Goal: Task Accomplishment & Management: Complete application form

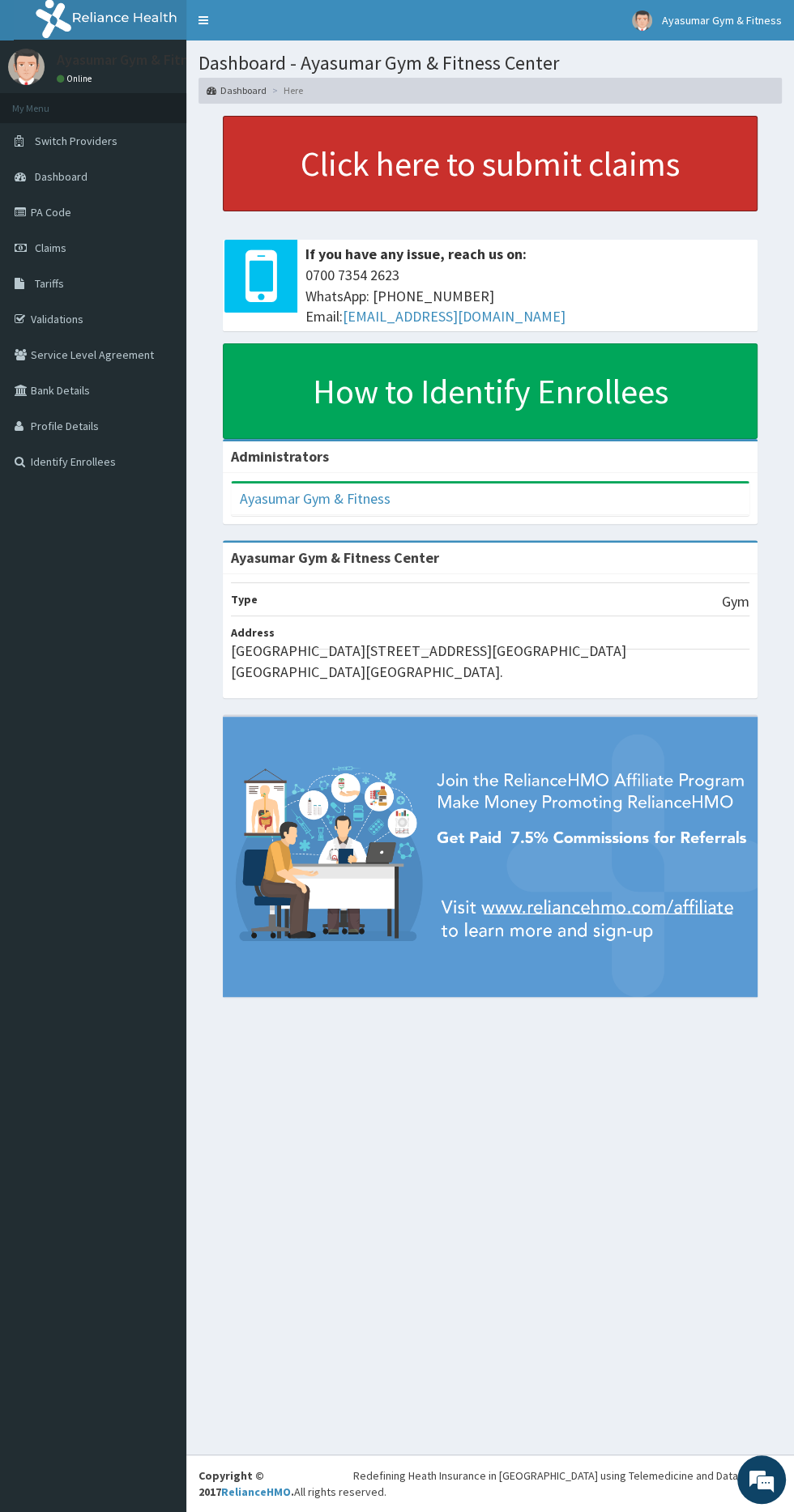
click at [346, 143] on link "Click here to submit claims" at bounding box center [490, 164] width 535 height 96
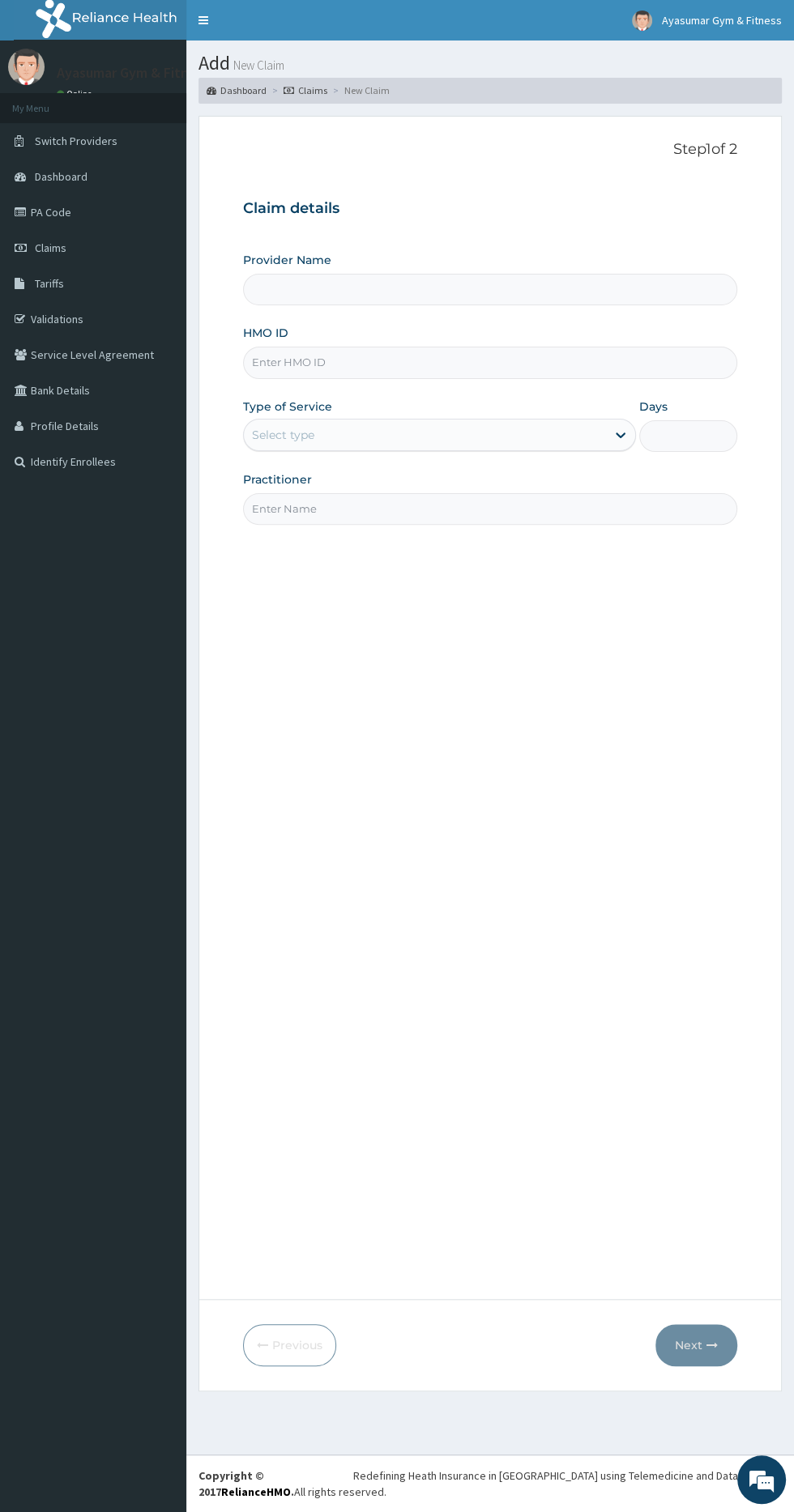
type input "Ayasumar Gym & Fitness Center"
type input "1"
click at [482, 360] on input "HMO ID" at bounding box center [490, 362] width 494 height 32
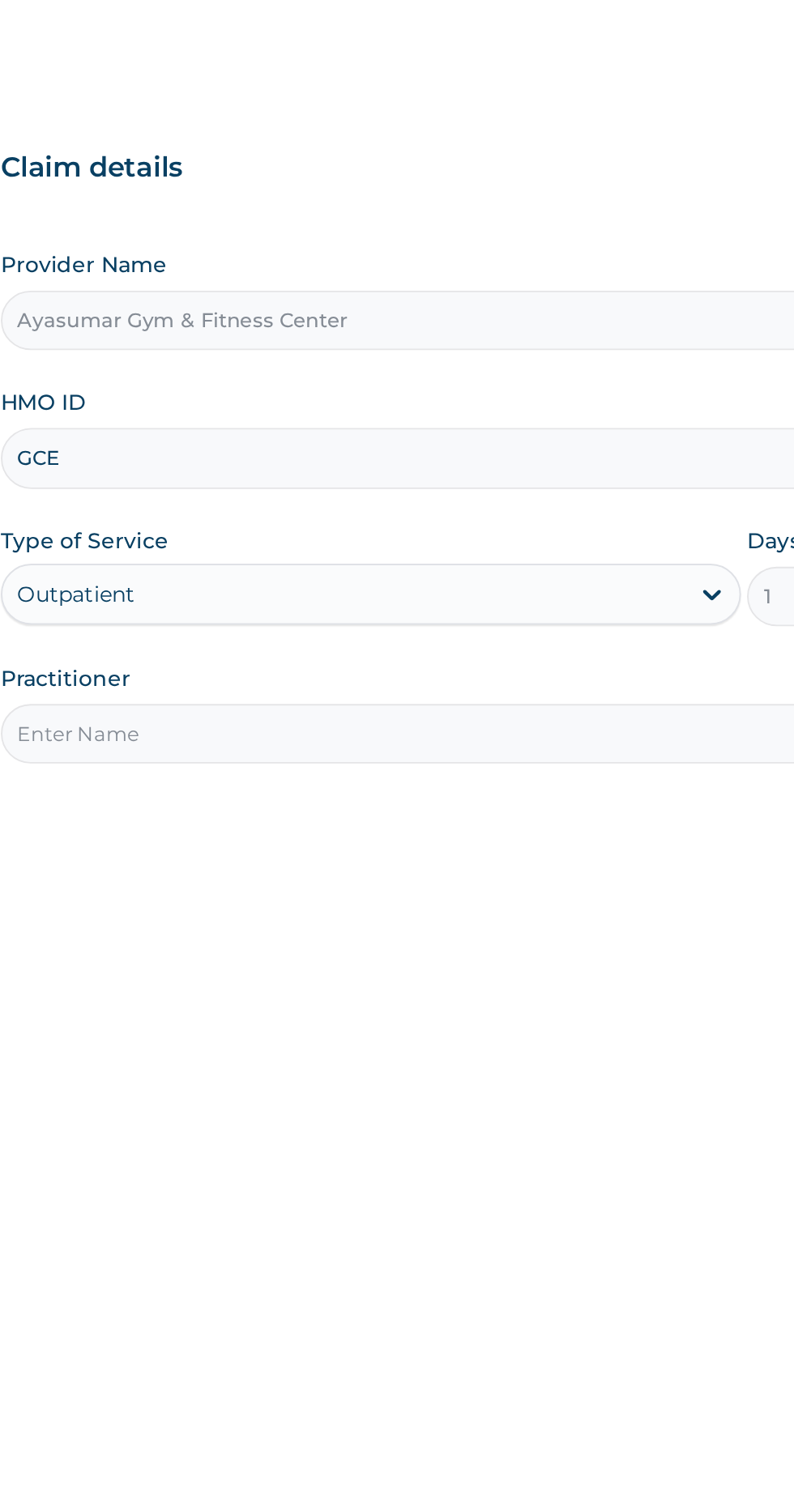
type input "GCE/10019/A"
click at [294, 512] on input "Practitioner" at bounding box center [490, 509] width 494 height 32
type input "COACH BEAM"
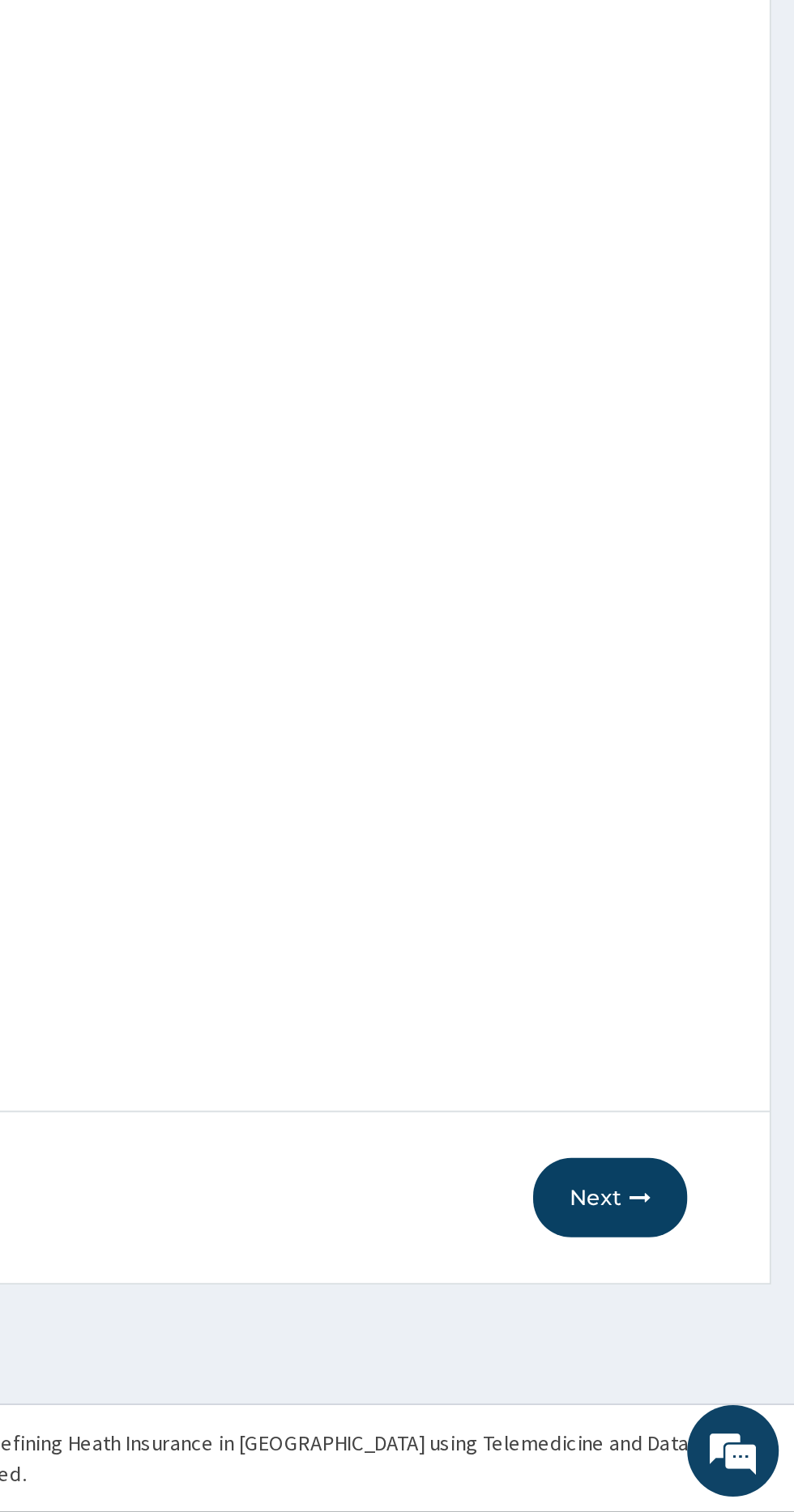
click at [692, 1339] on button "Next" at bounding box center [696, 1345] width 82 height 42
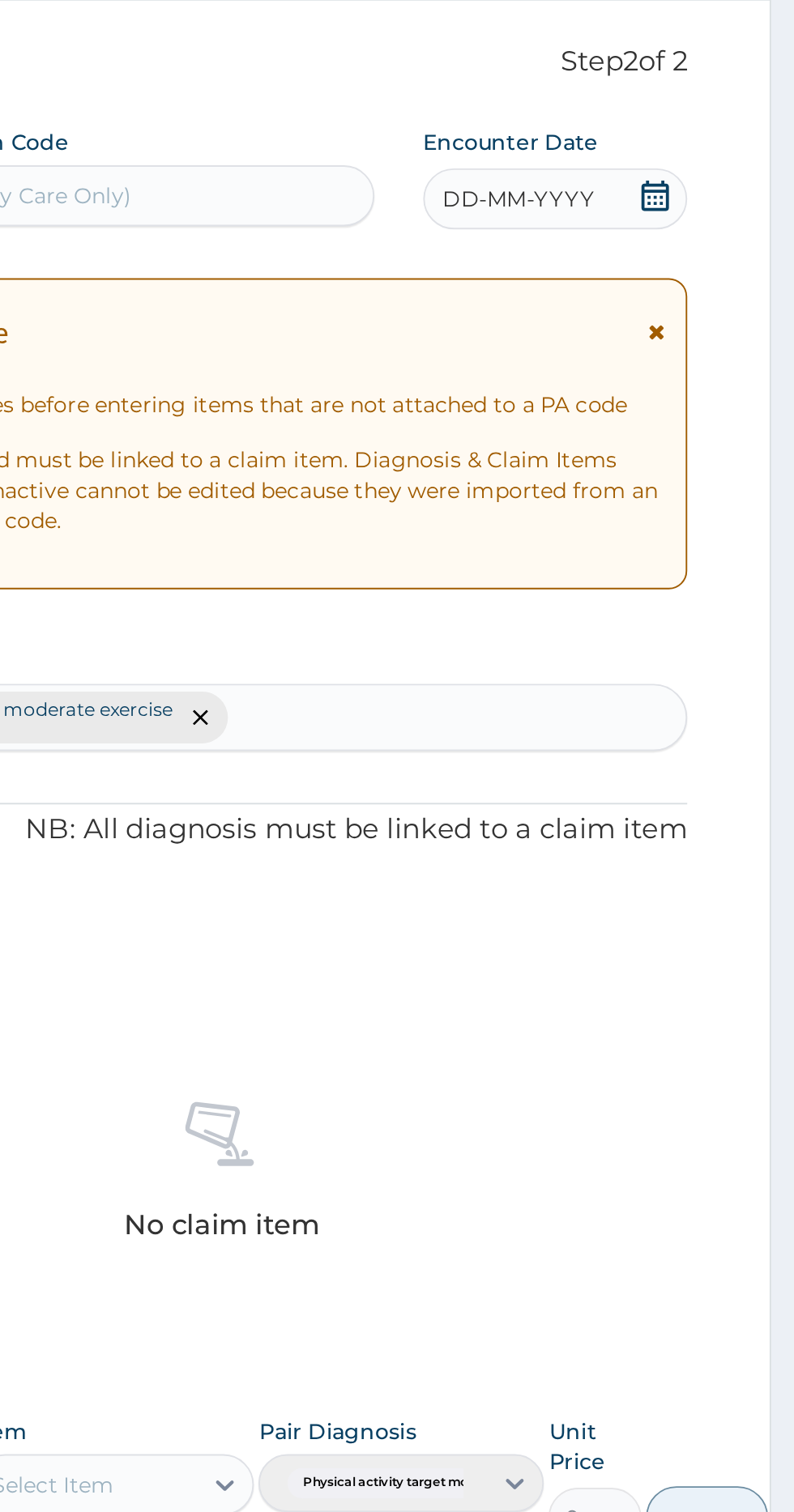
click at [717, 217] on icon at bounding box center [720, 220] width 16 height 16
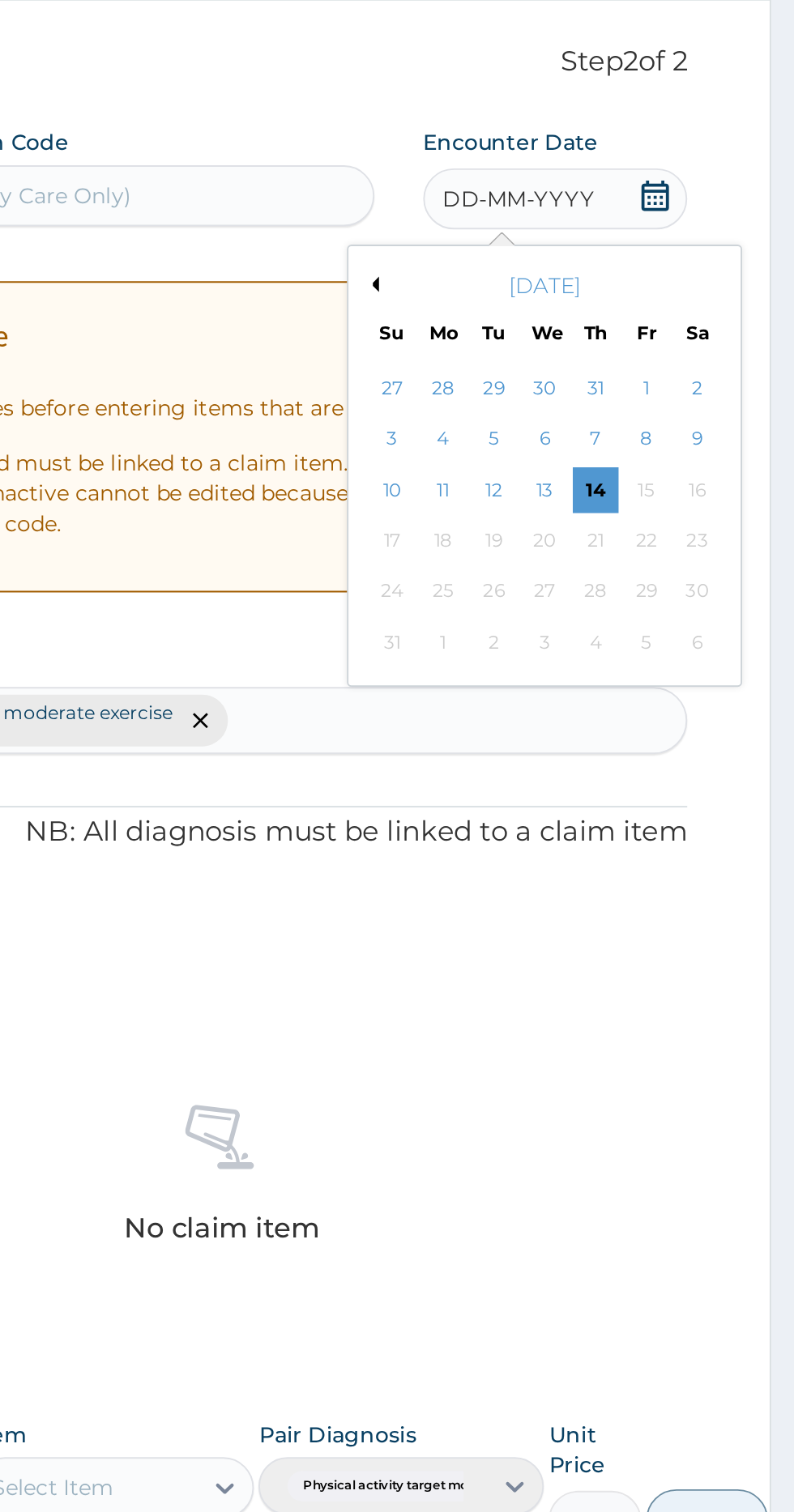
click at [683, 374] on div "14" at bounding box center [688, 376] width 25 height 25
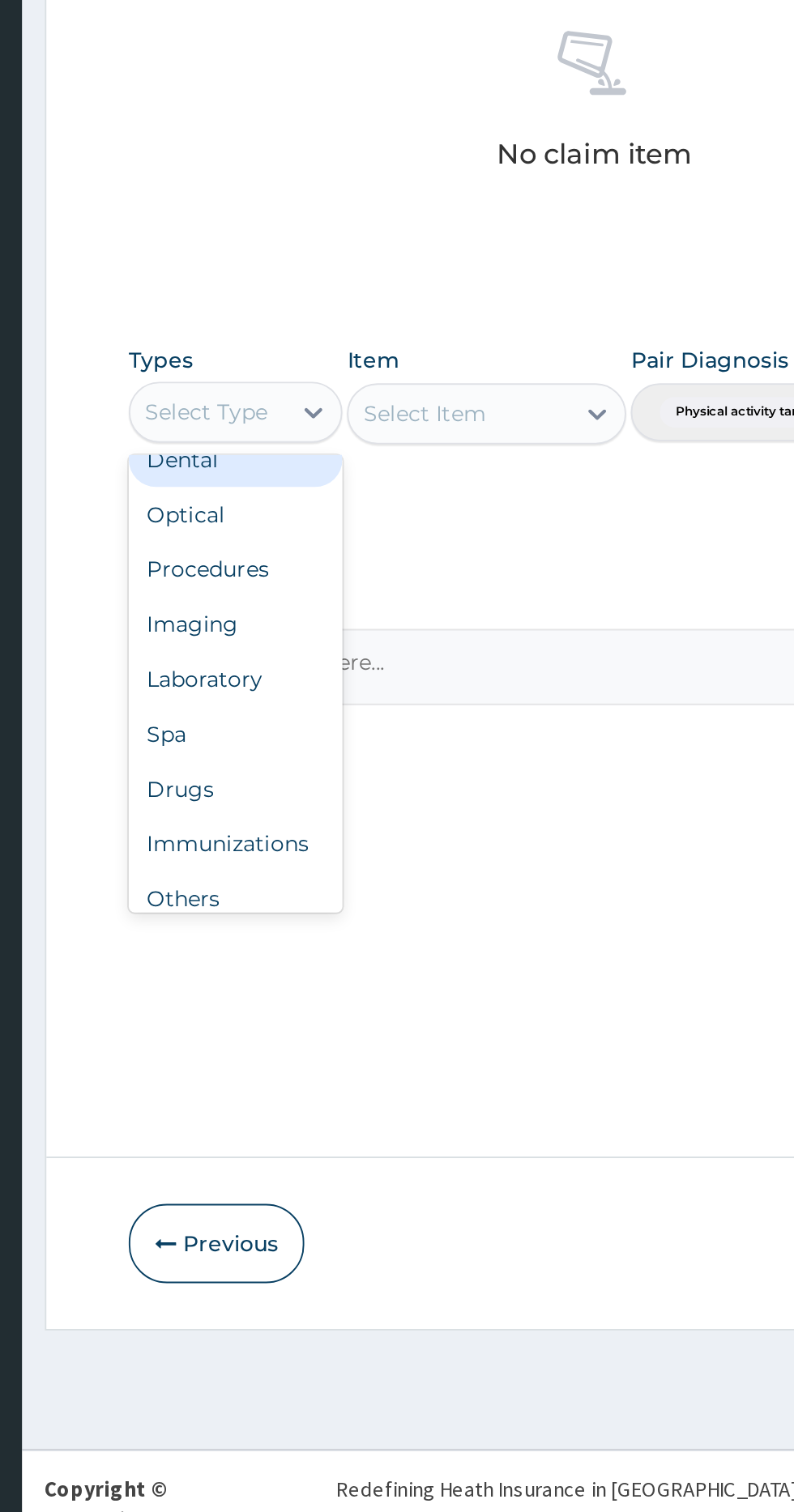
scroll to position [54, 0]
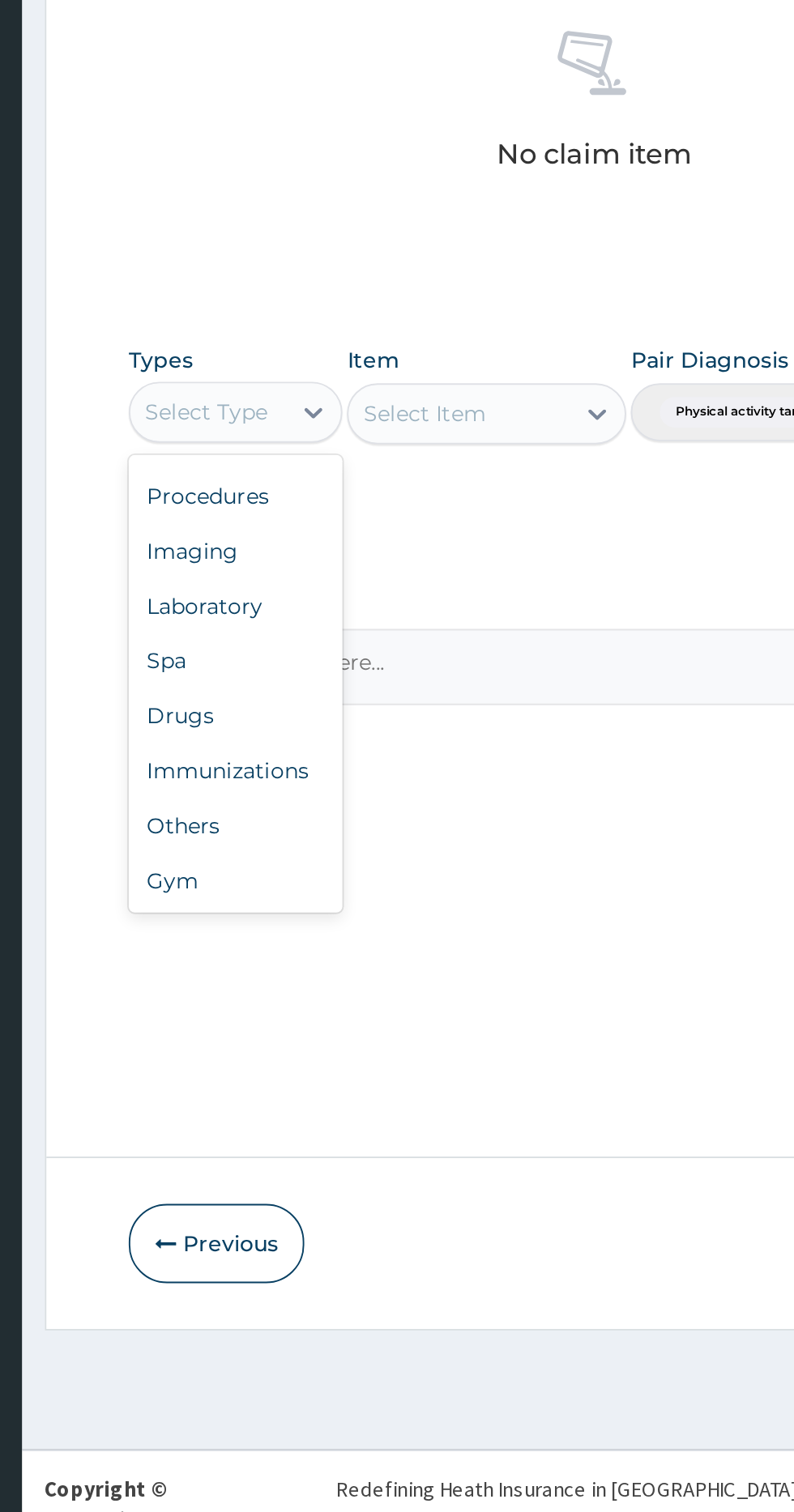
click at [279, 1145] on div "Gym" at bounding box center [300, 1152] width 113 height 29
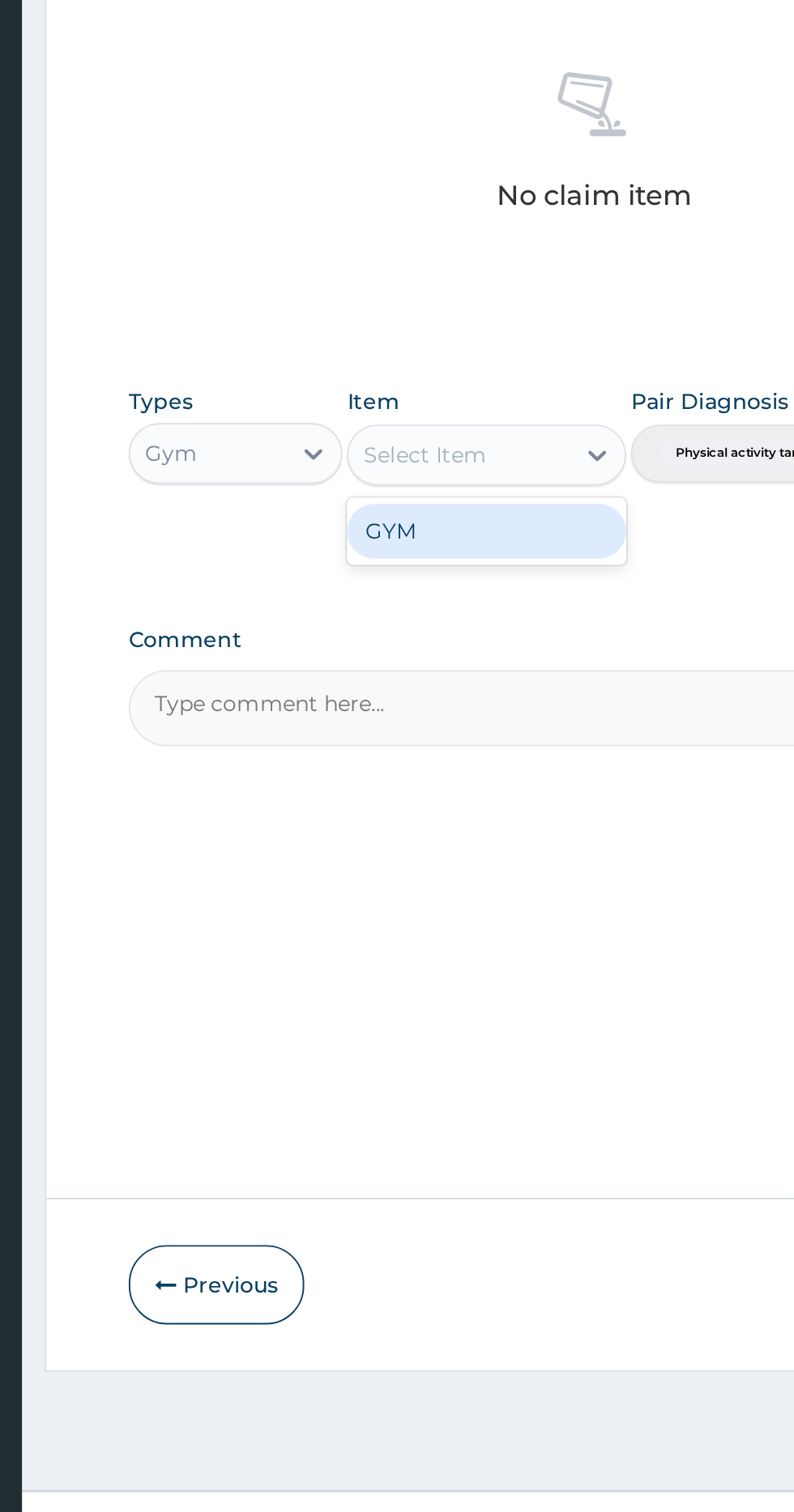
click at [453, 948] on div "GYM" at bounding box center [433, 945] width 148 height 29
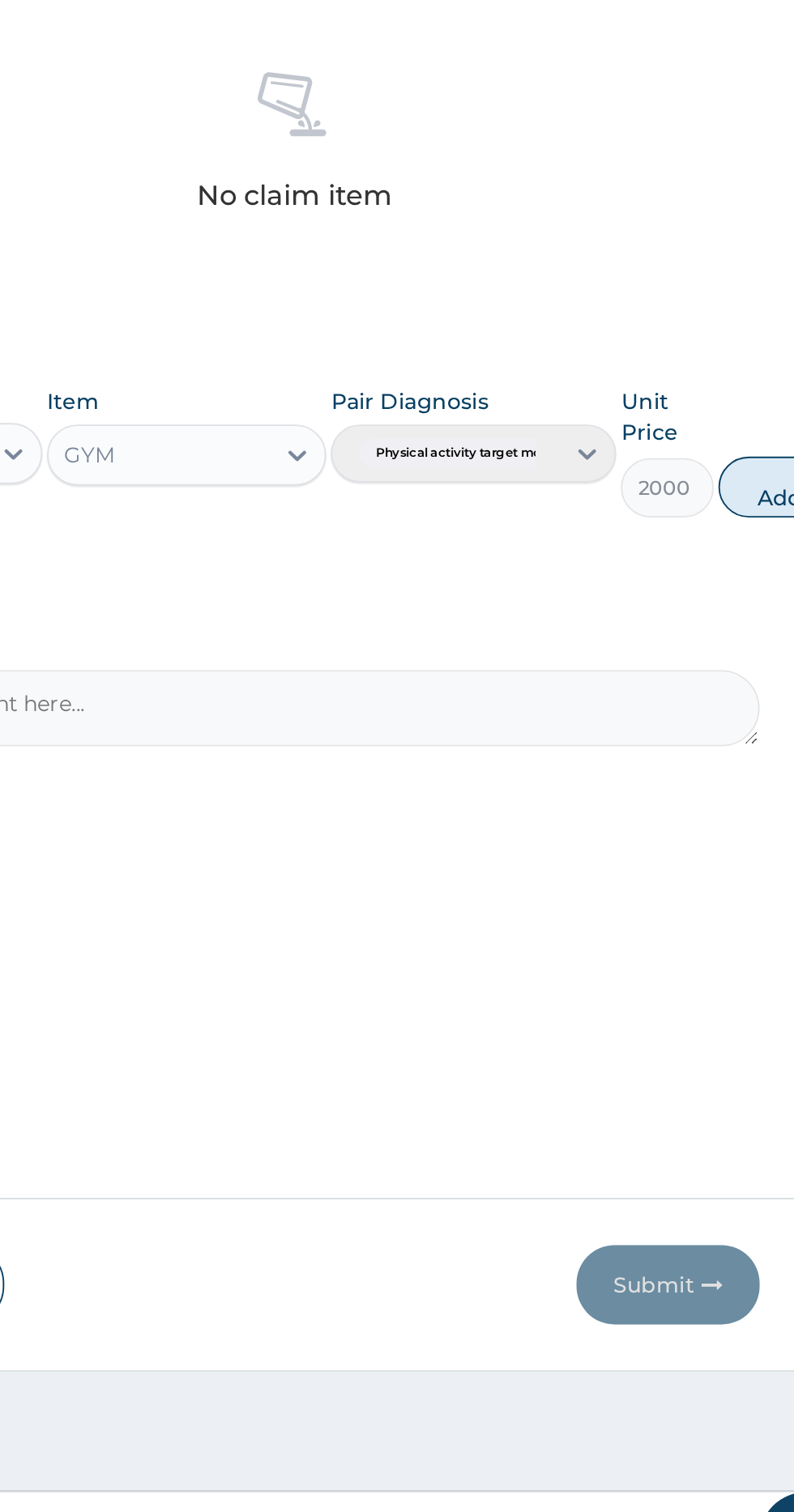
scroll to position [0, 0]
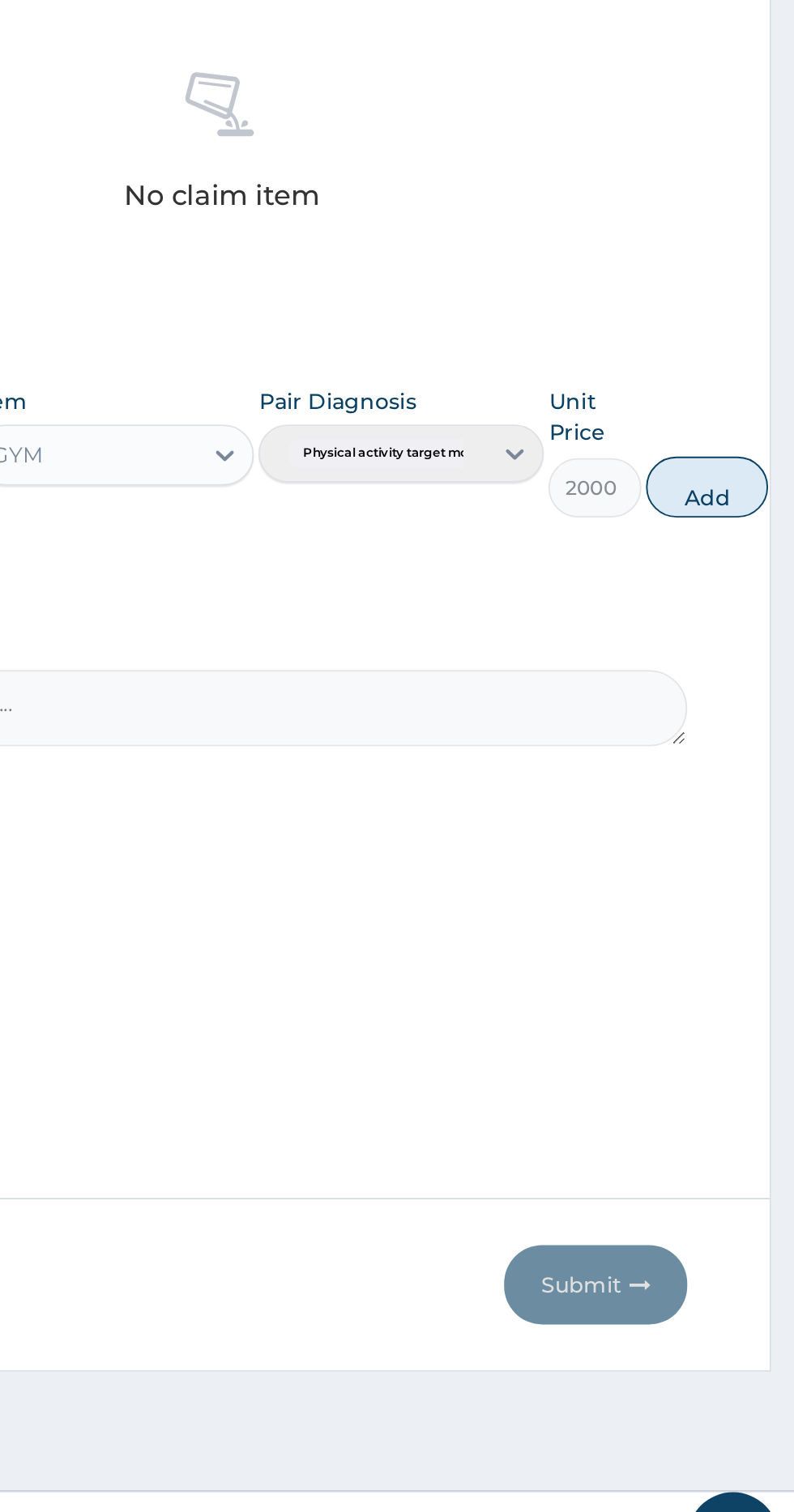
click at [747, 925] on button "Add" at bounding box center [747, 921] width 65 height 32
type input "0"
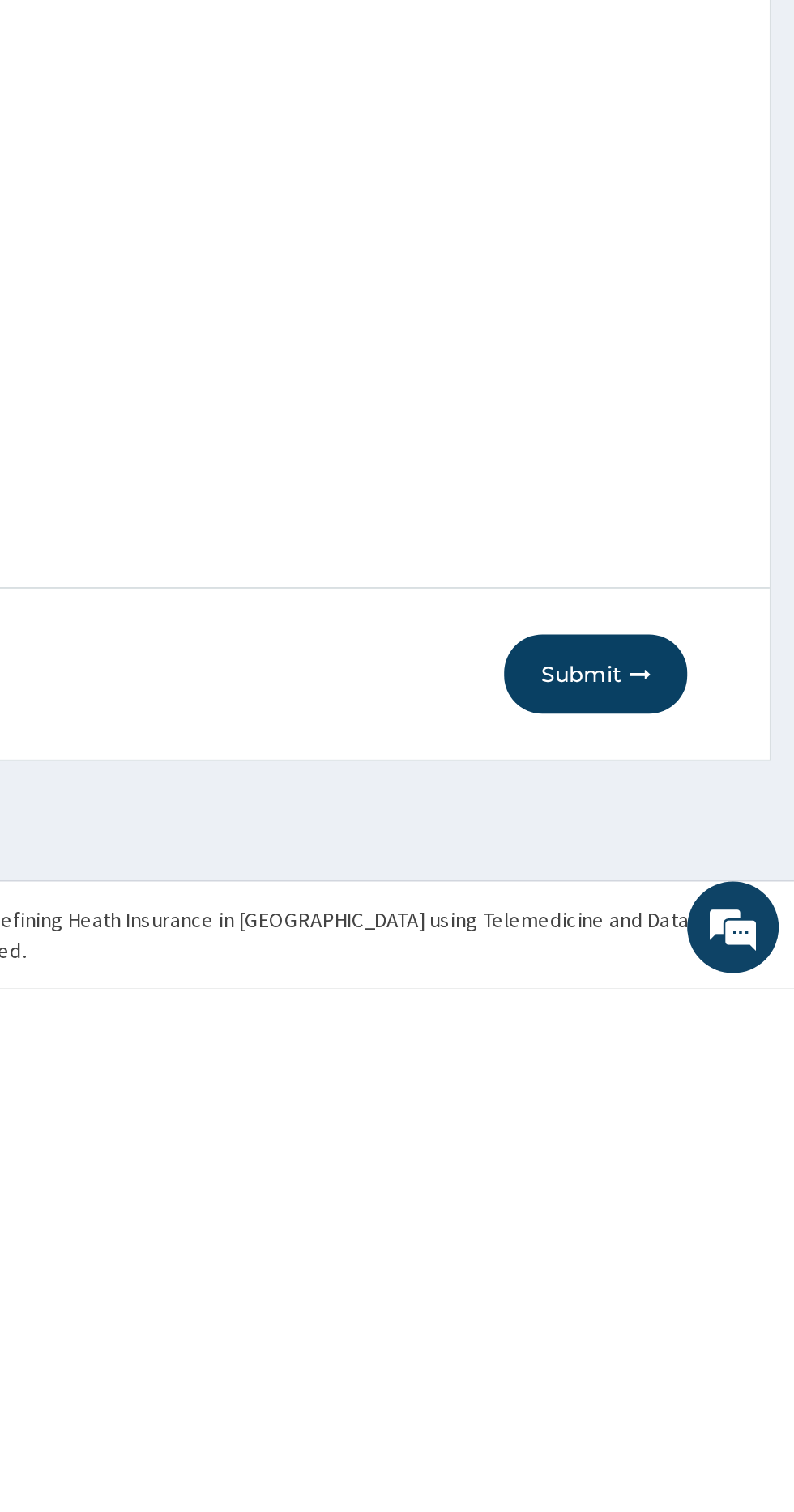
click at [687, 1348] on button "Submit" at bounding box center [688, 1345] width 97 height 42
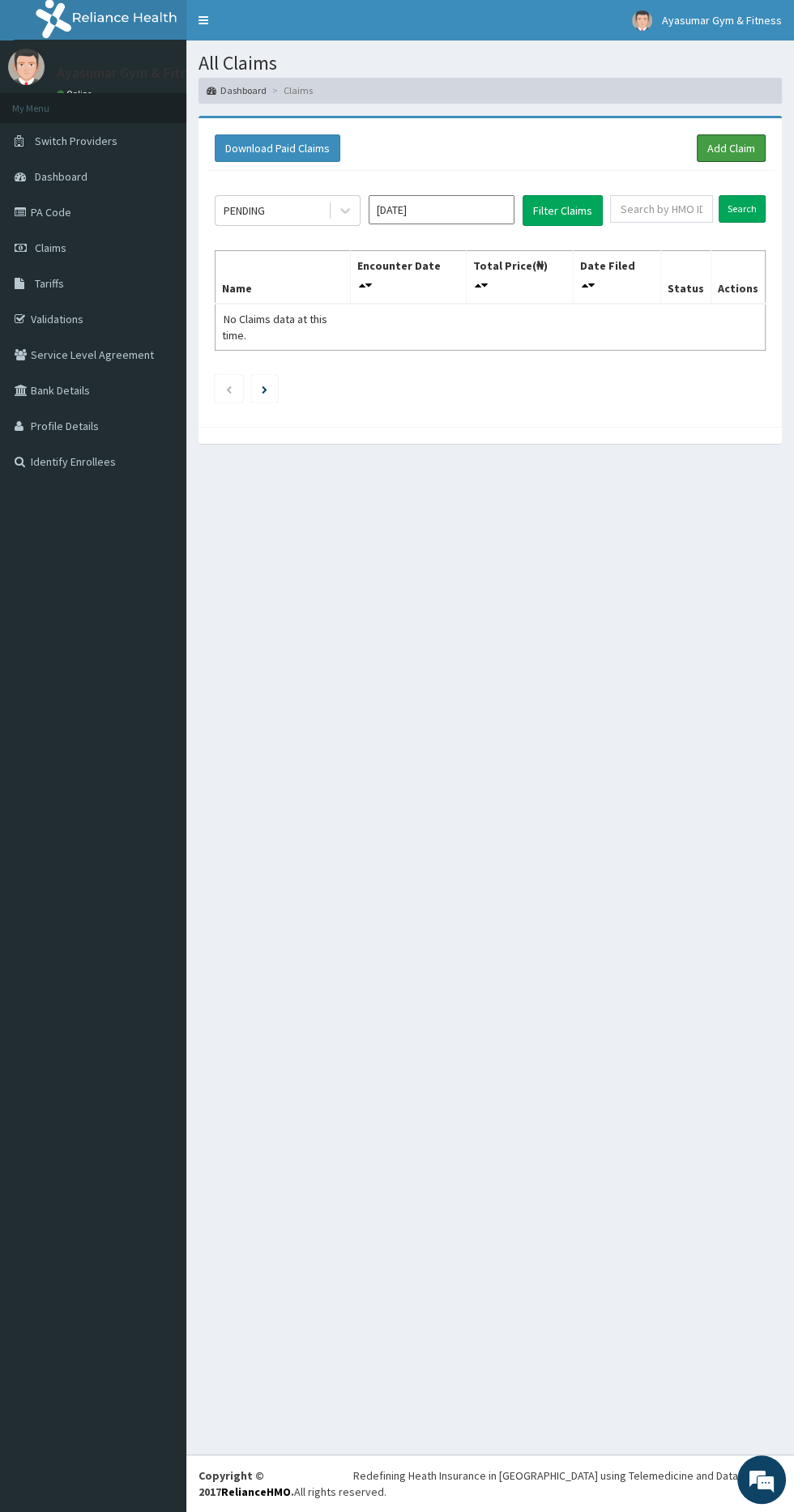
click at [724, 146] on link "Add Claim" at bounding box center [730, 148] width 69 height 27
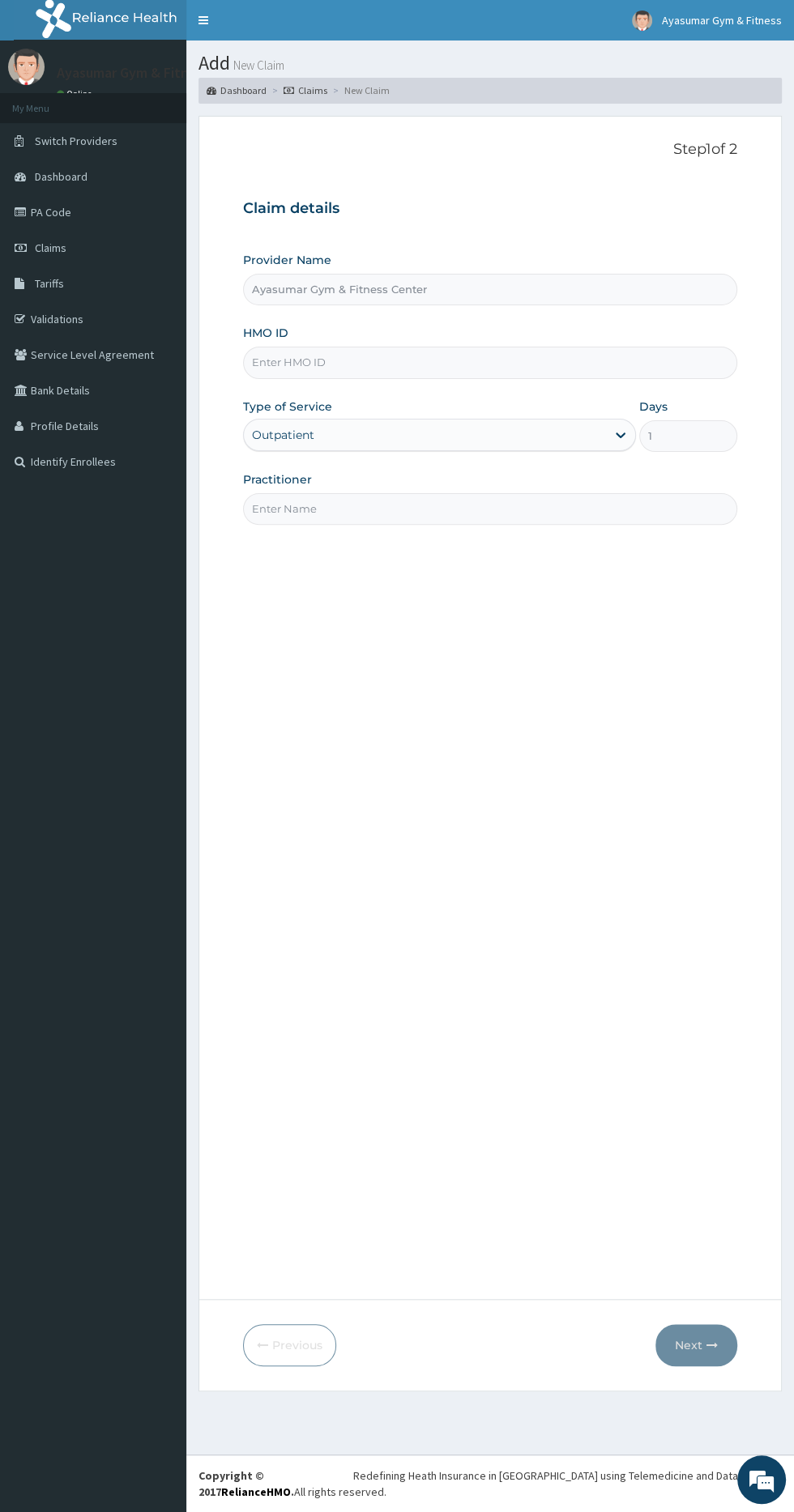
click at [581, 361] on input "HMO ID" at bounding box center [490, 362] width 494 height 32
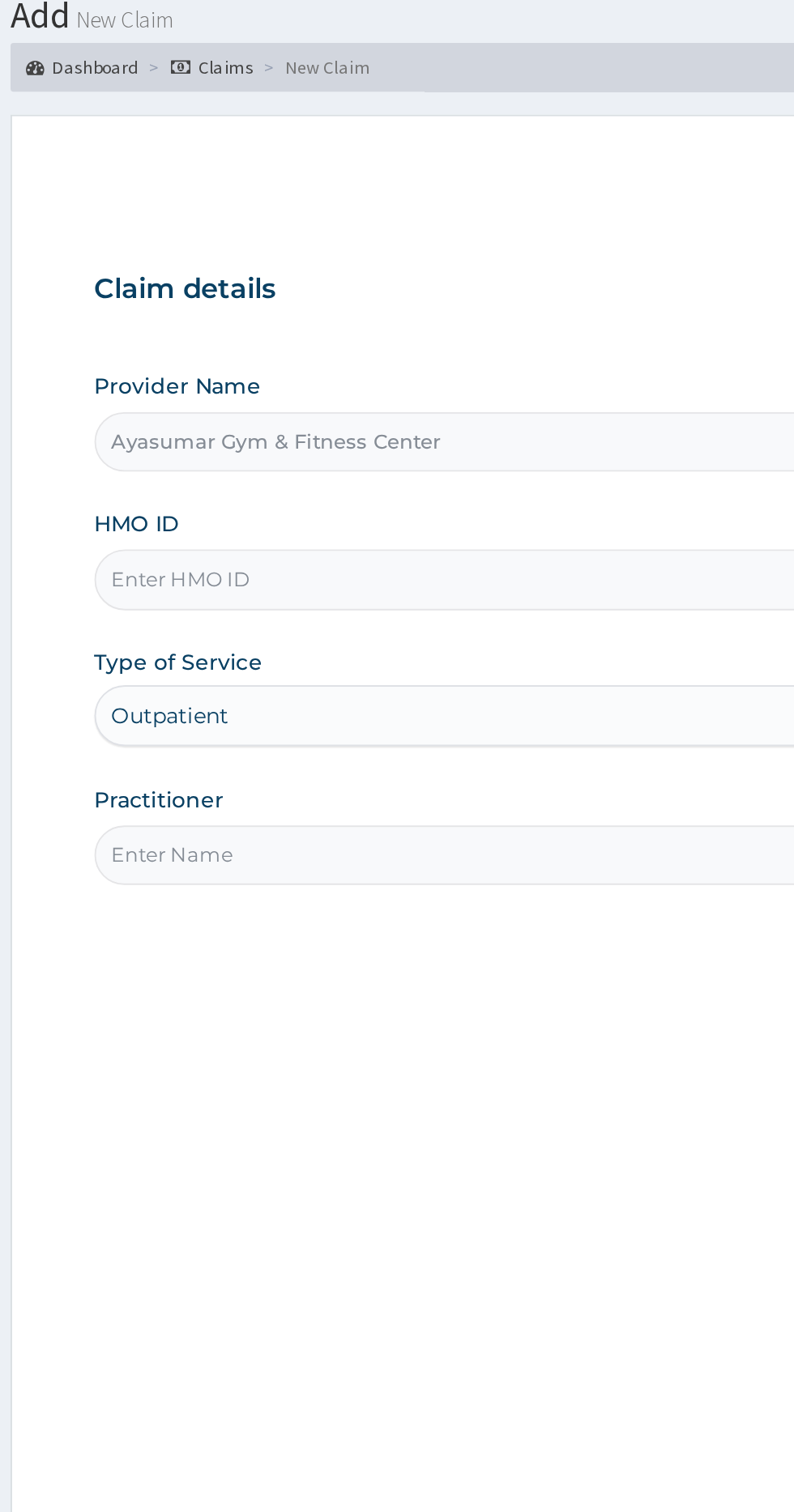
type input "KUD/10332/A"
click at [460, 509] on input "Practitioner" at bounding box center [490, 509] width 494 height 32
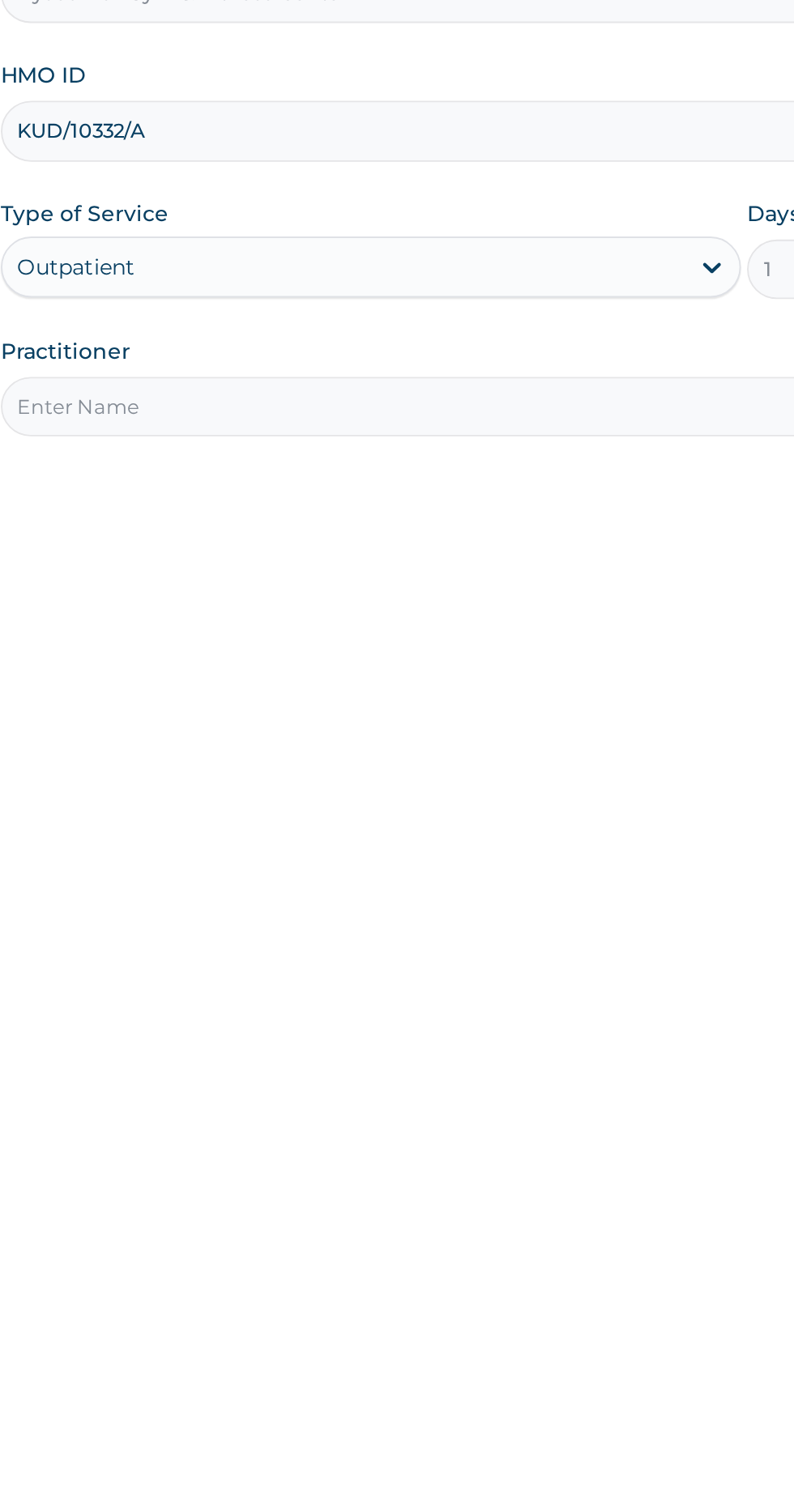
type input "COACH BEAM"
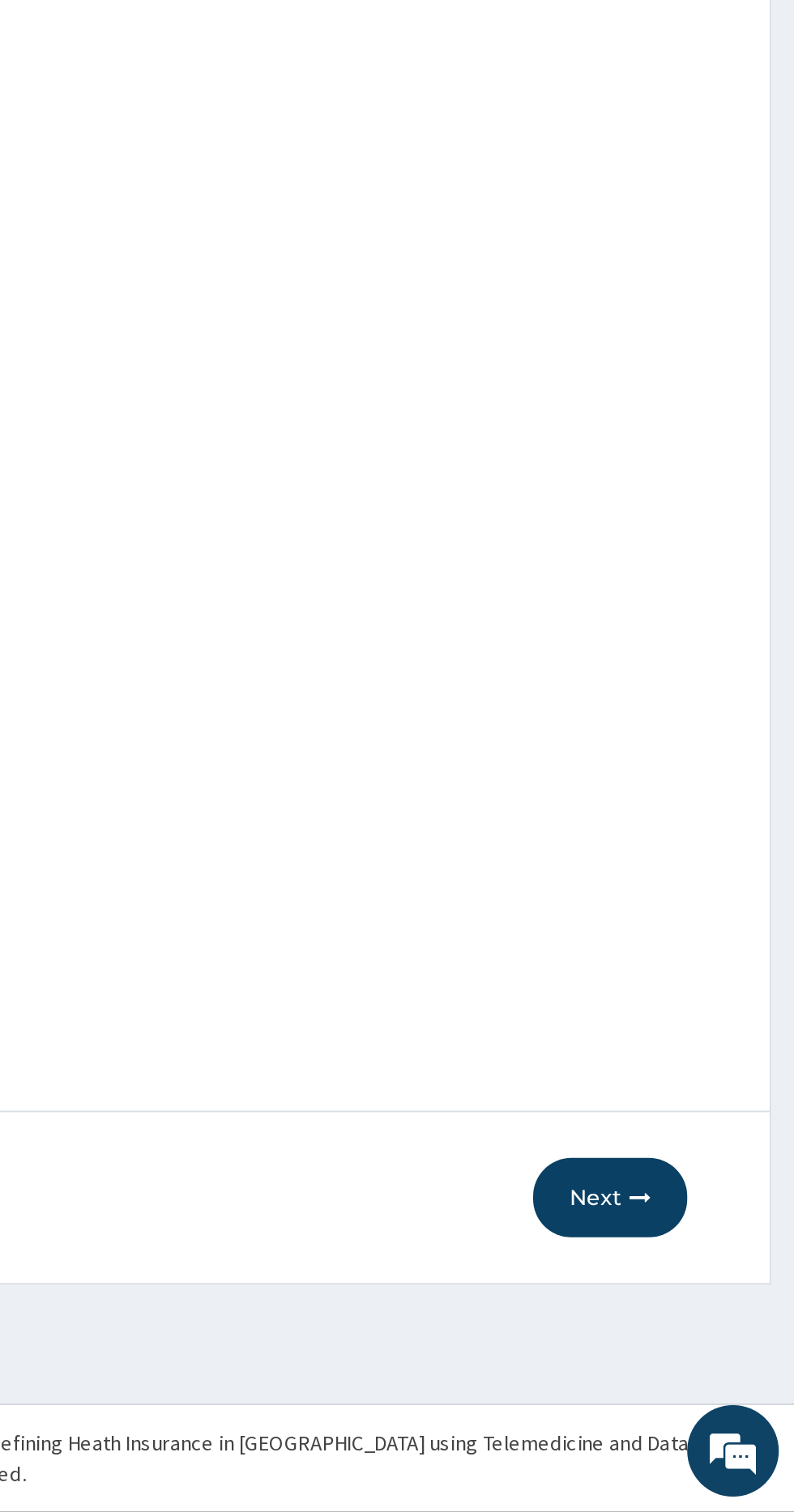
click at [689, 1350] on button "Next" at bounding box center [696, 1345] width 82 height 42
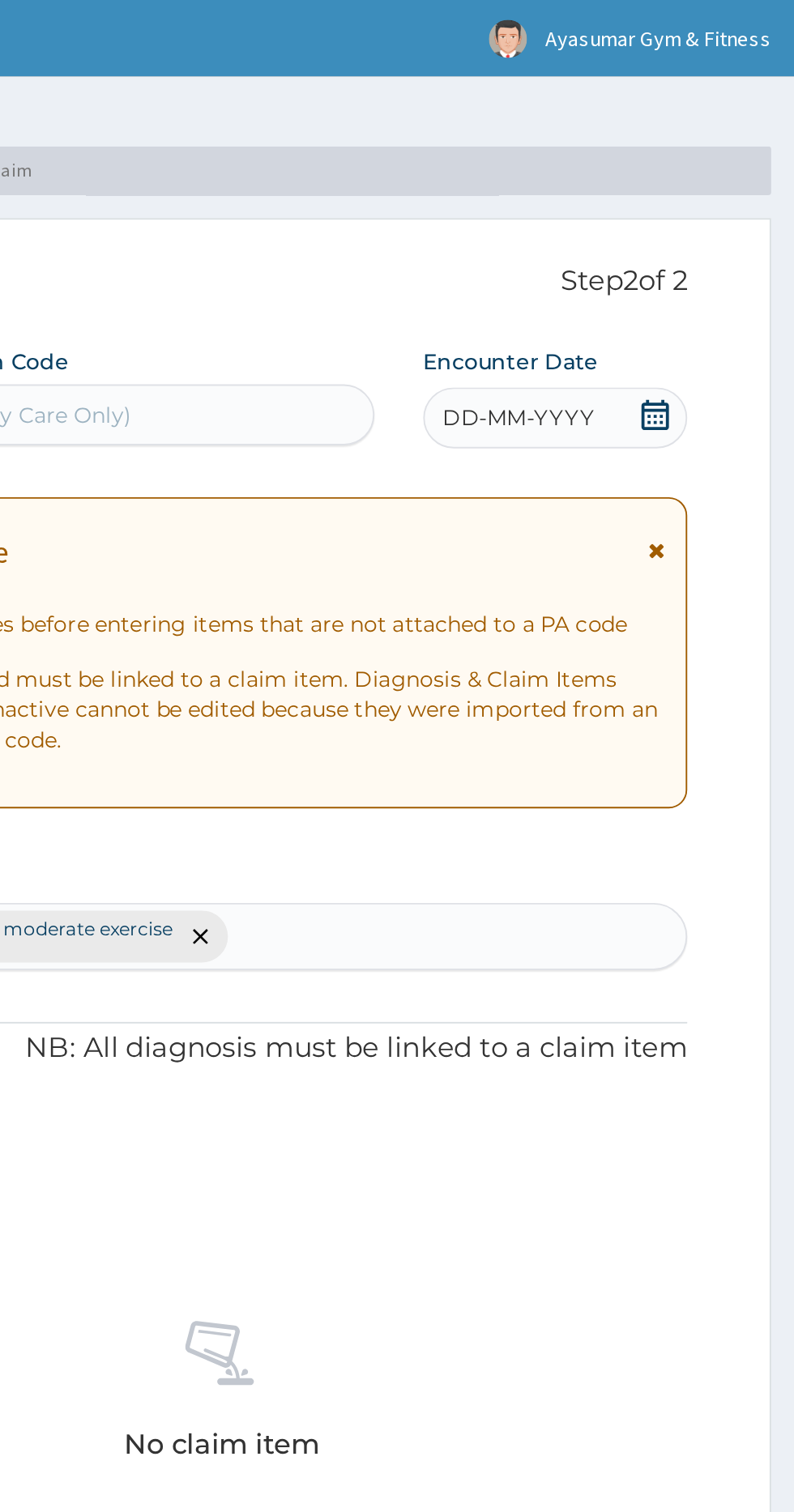
click at [709, 224] on div "DD-MM-YYYY" at bounding box center [666, 221] width 140 height 32
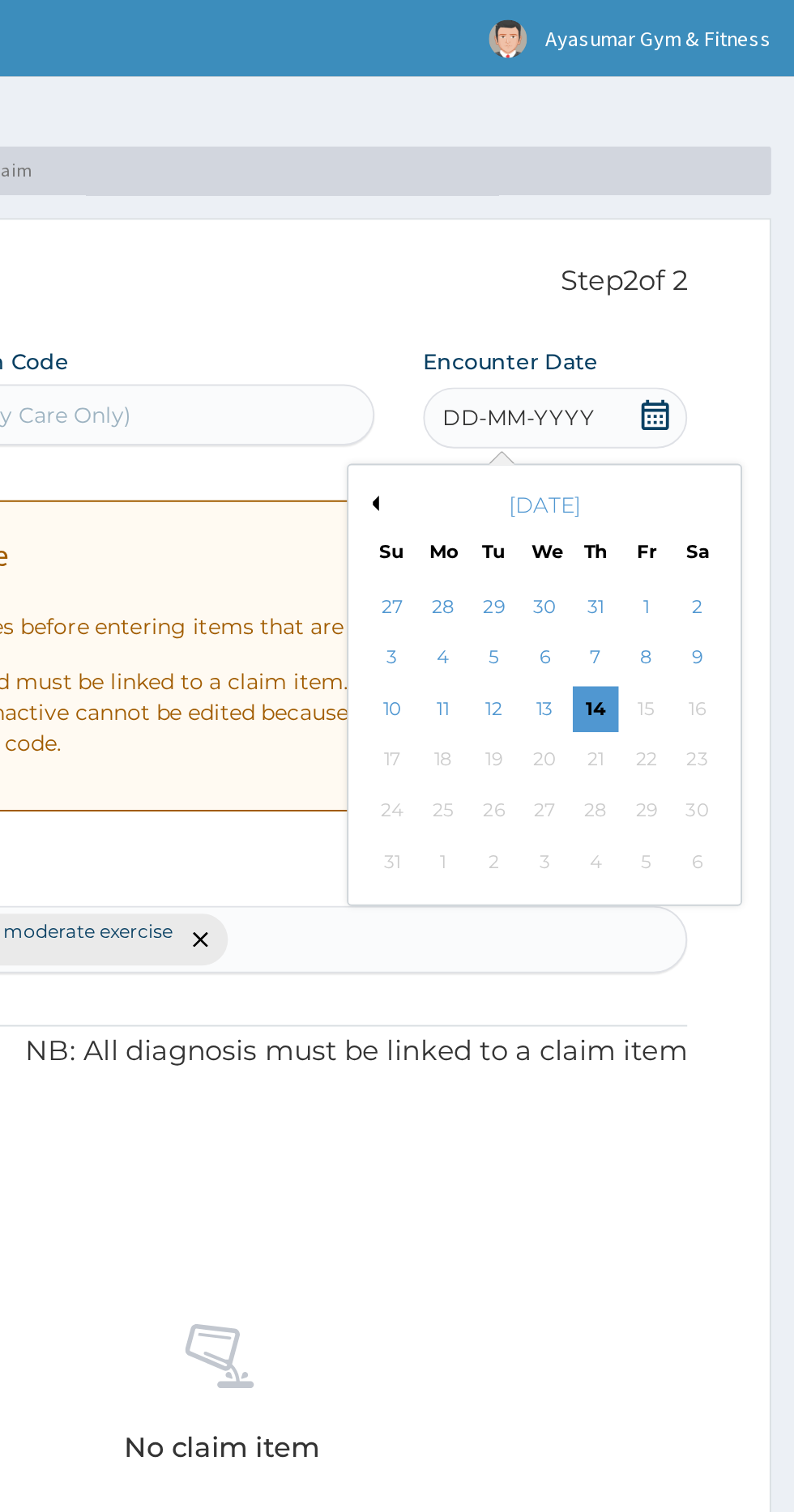
click at [683, 374] on div "14" at bounding box center [688, 376] width 25 height 25
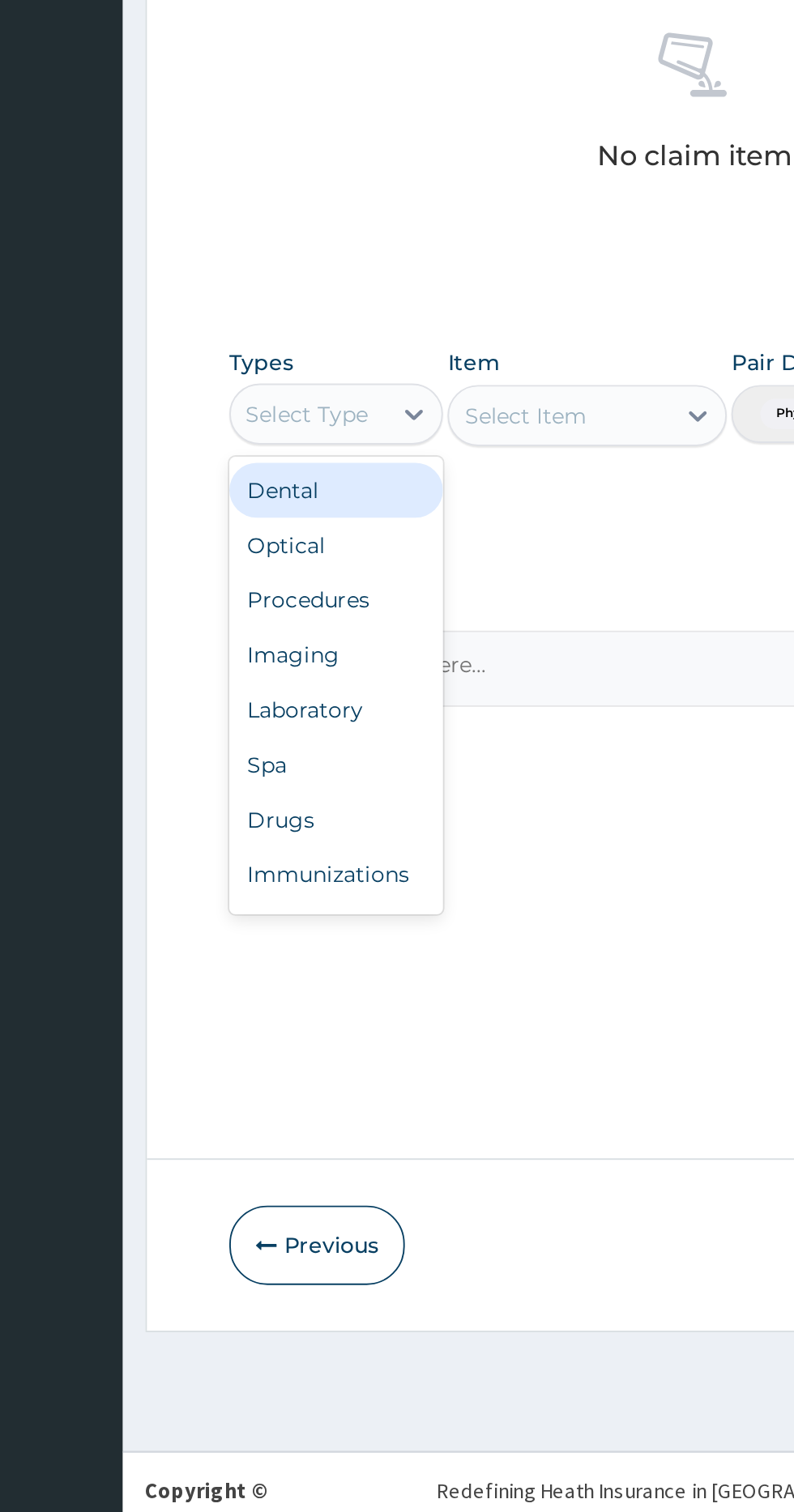
scroll to position [54, 0]
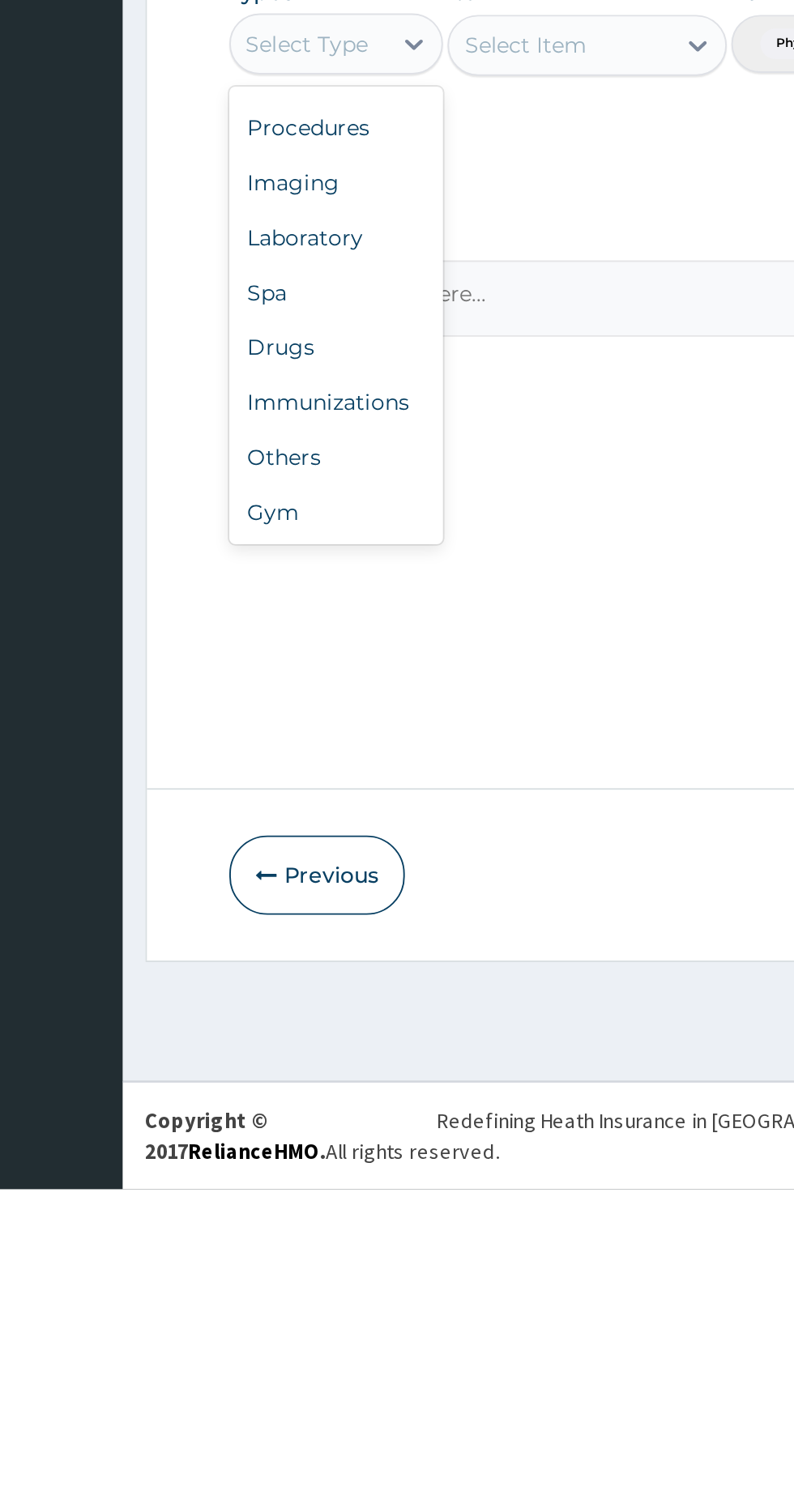
click at [318, 1142] on div "Gym" at bounding box center [300, 1152] width 113 height 29
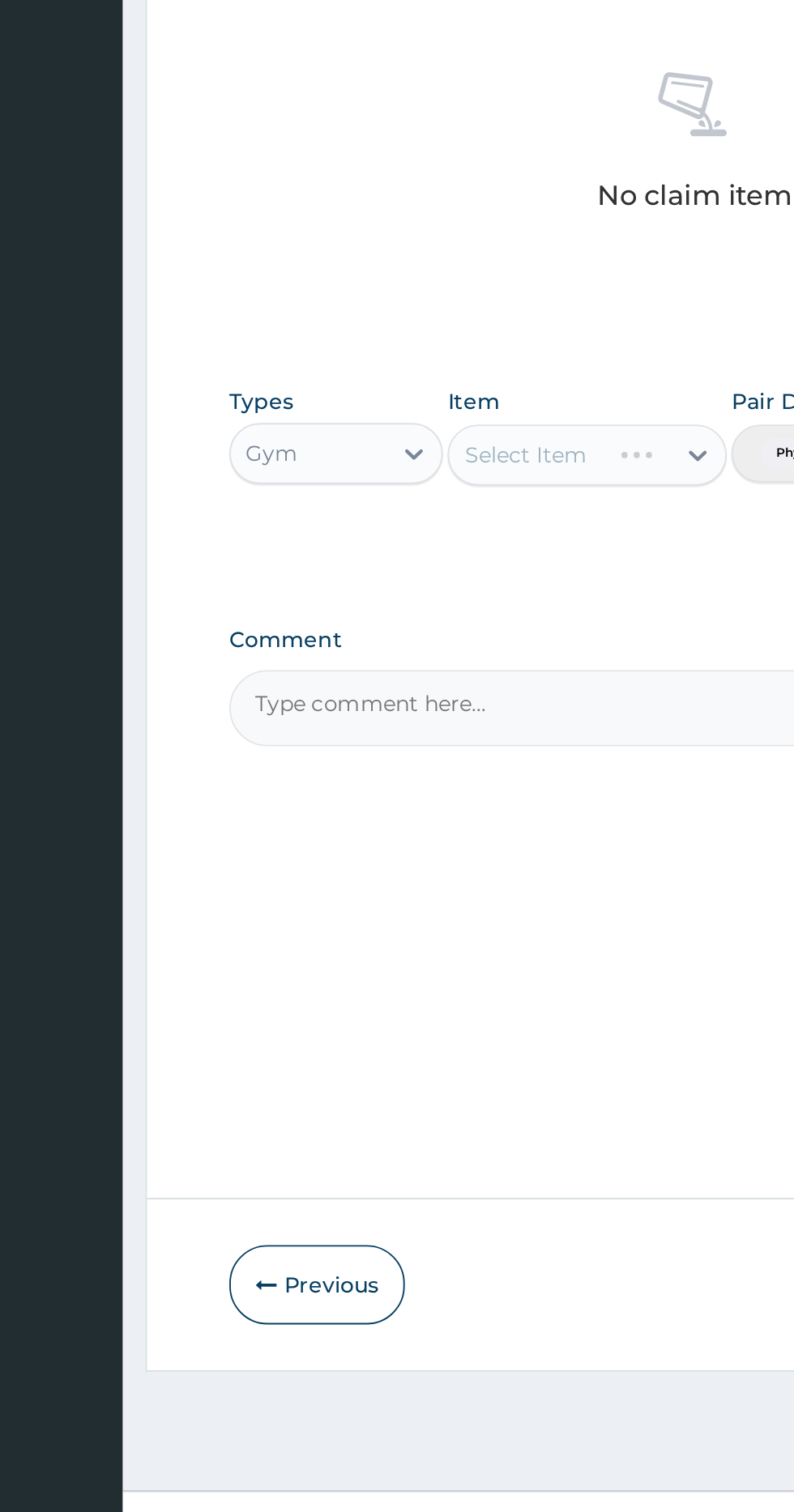
click at [416, 896] on div "Select Item" at bounding box center [399, 904] width 65 height 16
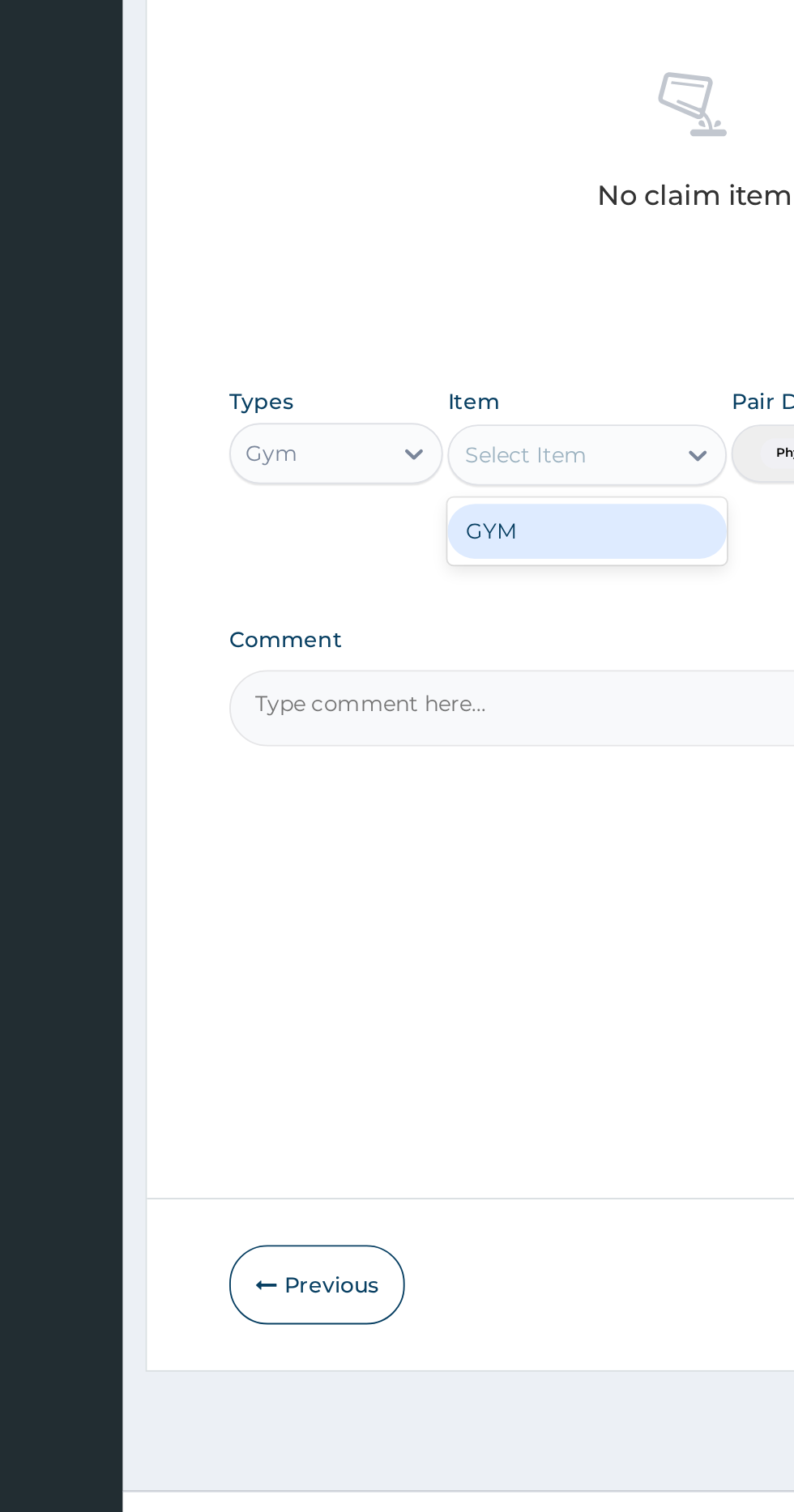
click at [429, 941] on div "GYM" at bounding box center [433, 945] width 148 height 29
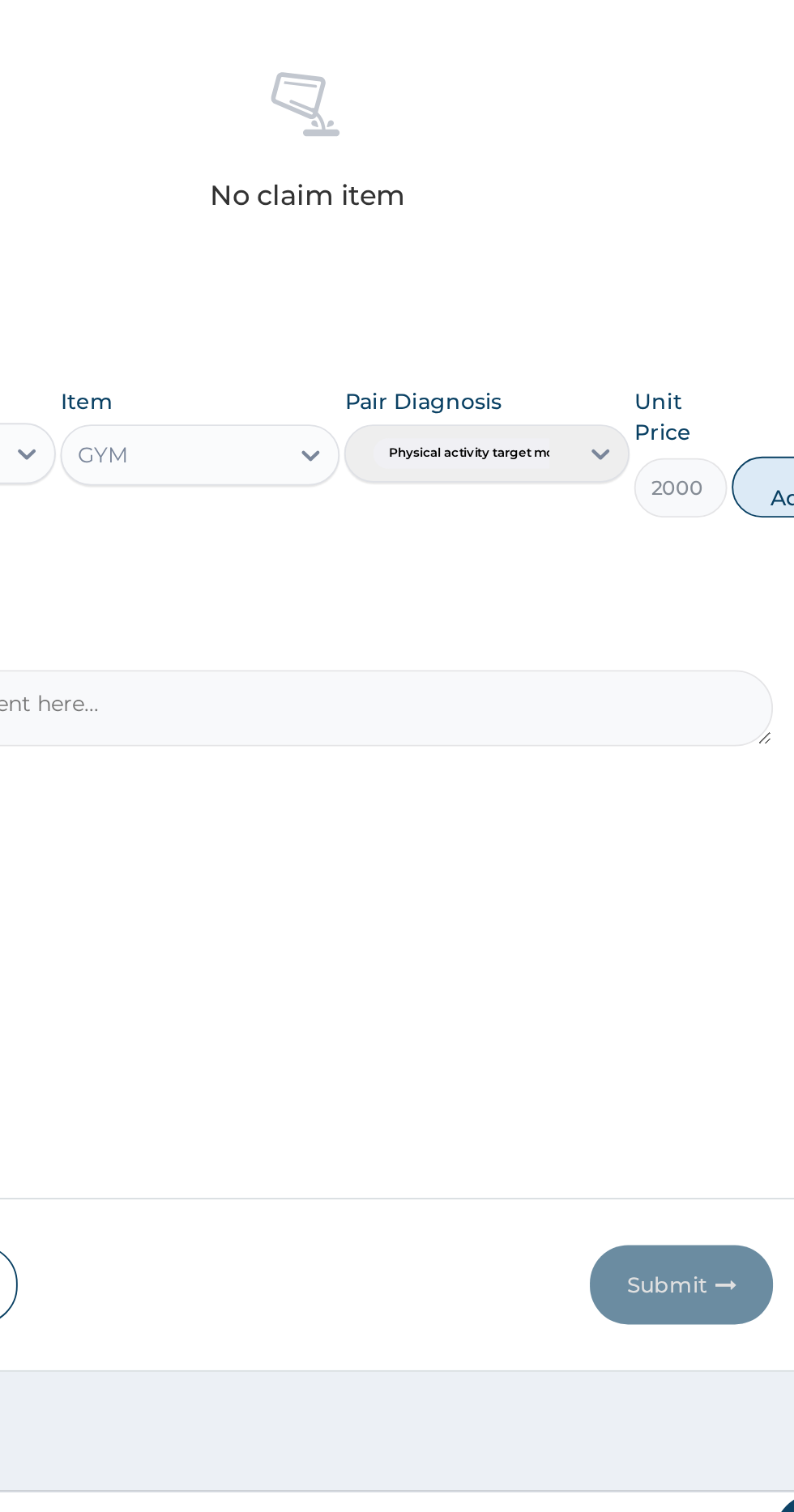
scroll to position [0, 0]
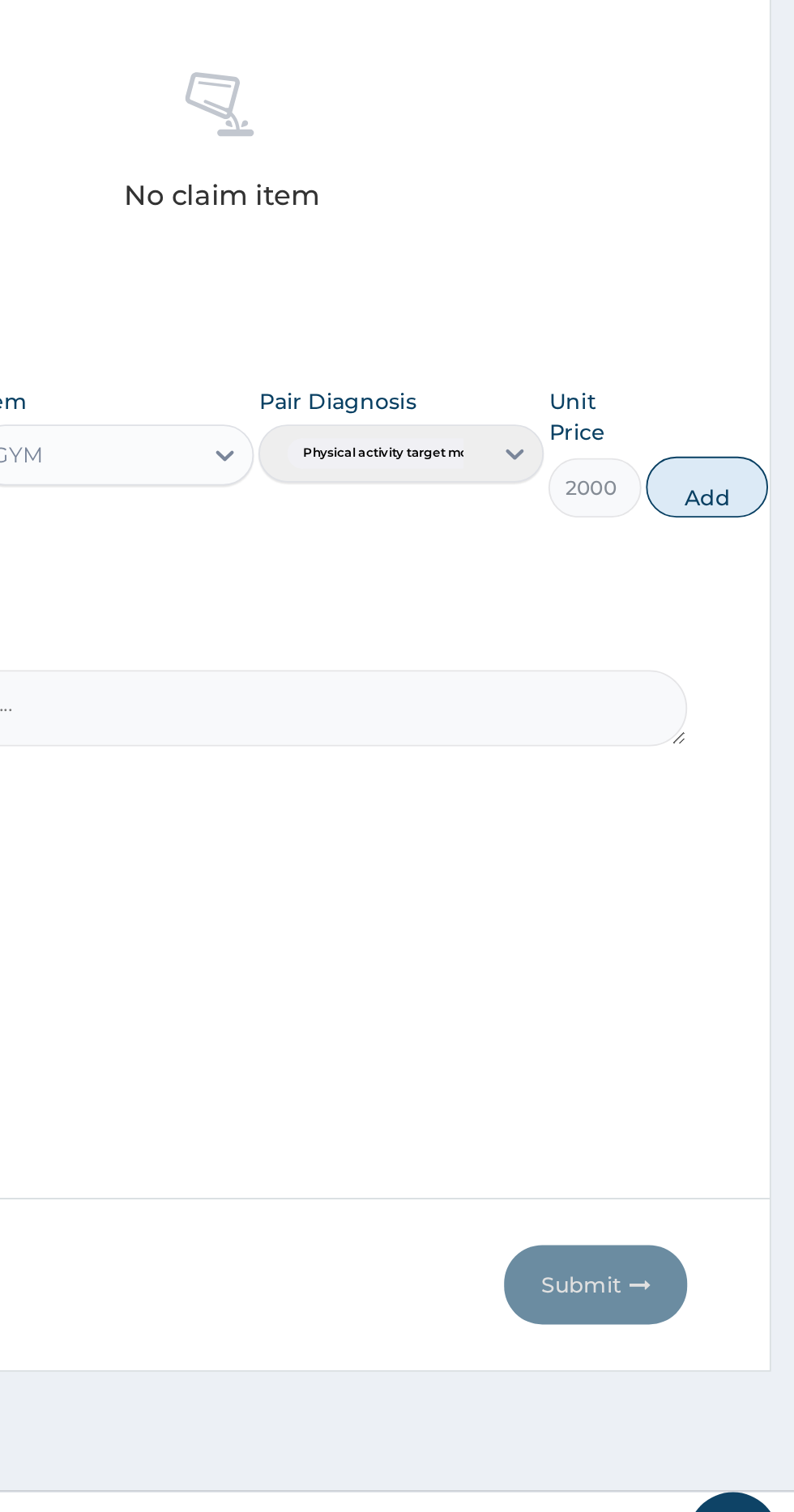
click at [750, 926] on button "Add" at bounding box center [747, 921] width 65 height 32
type input "0"
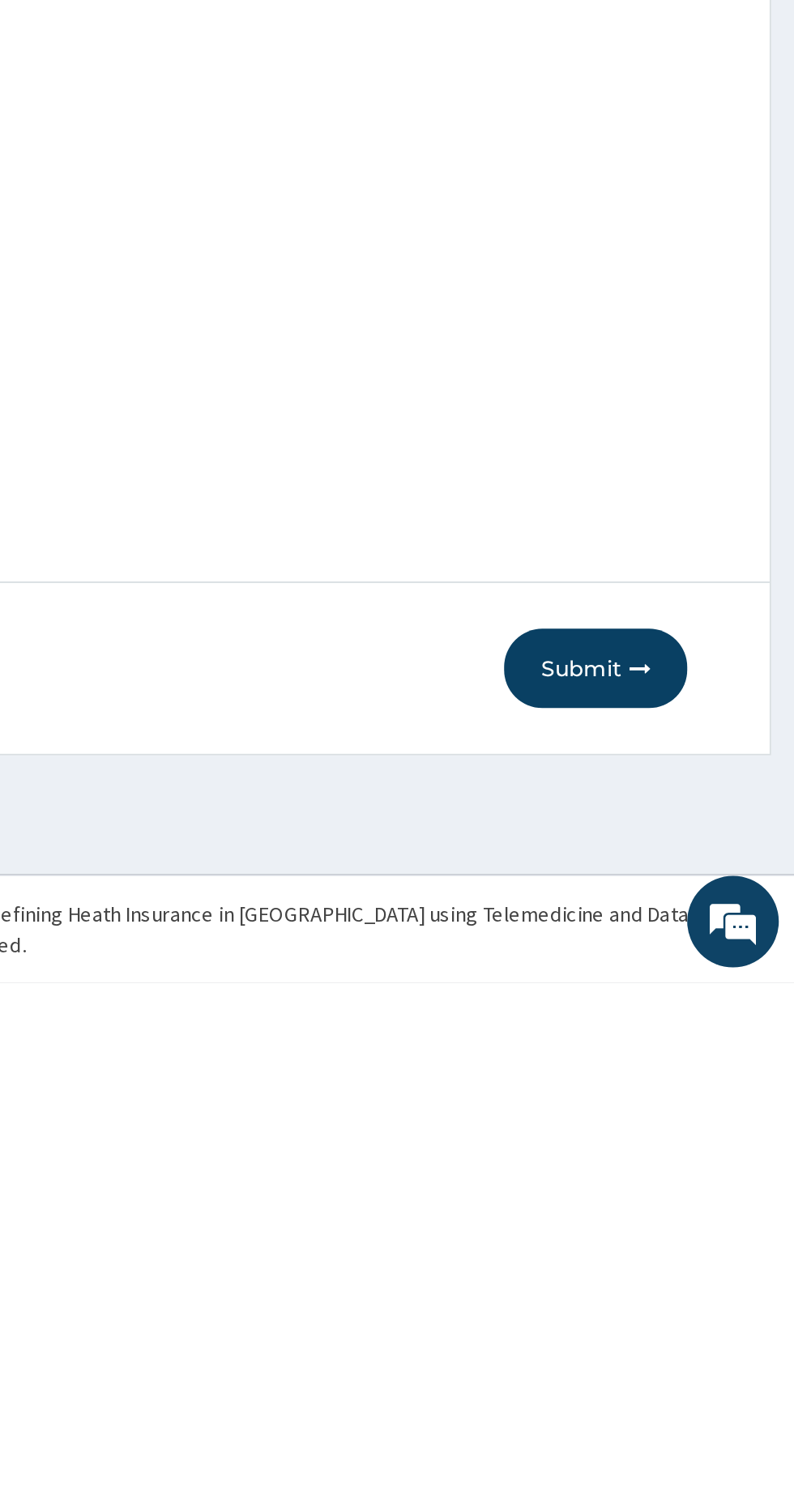
click at [693, 1339] on button "Submit" at bounding box center [688, 1345] width 97 height 42
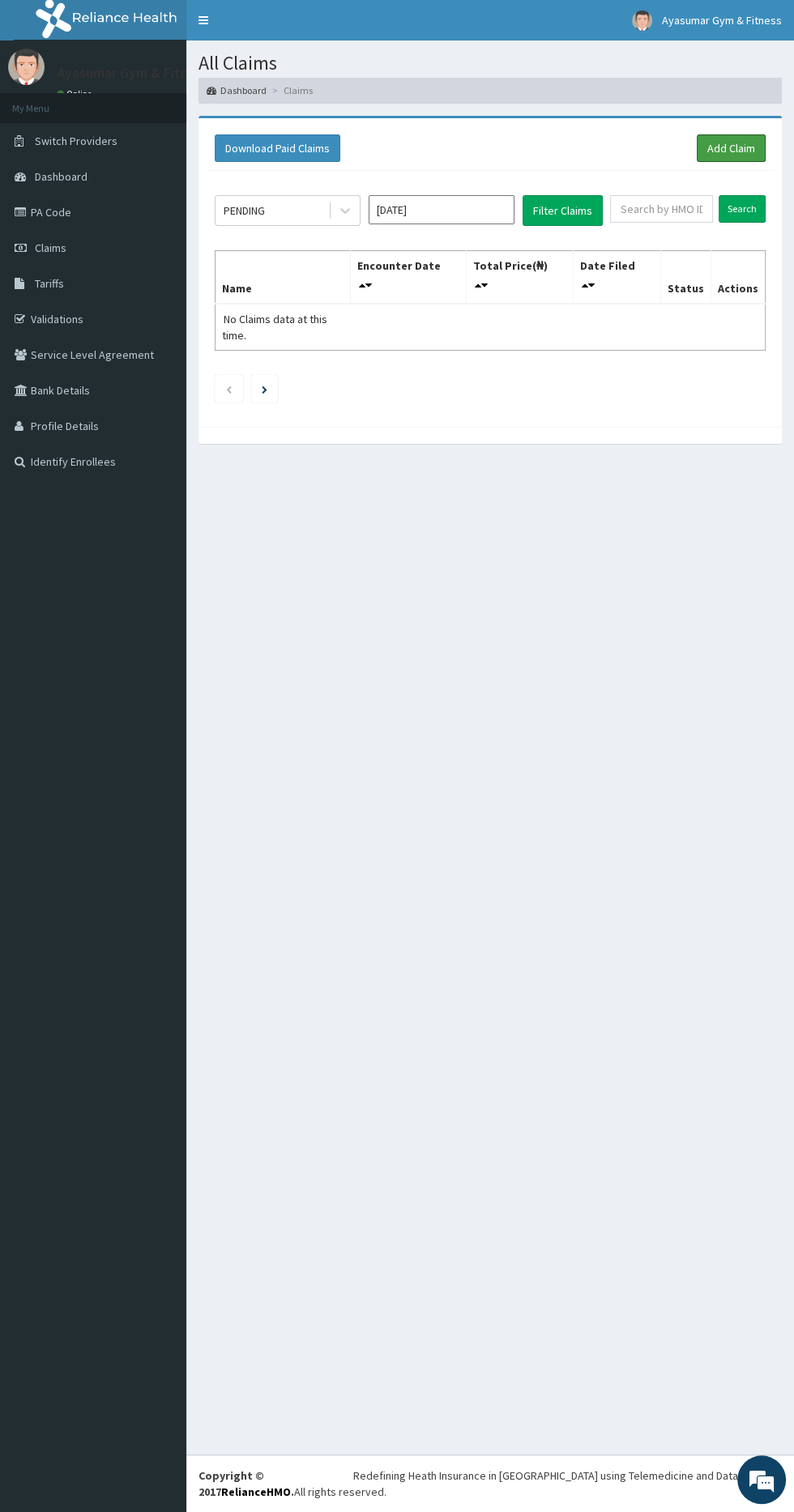
click at [744, 146] on link "Add Claim" at bounding box center [730, 148] width 69 height 27
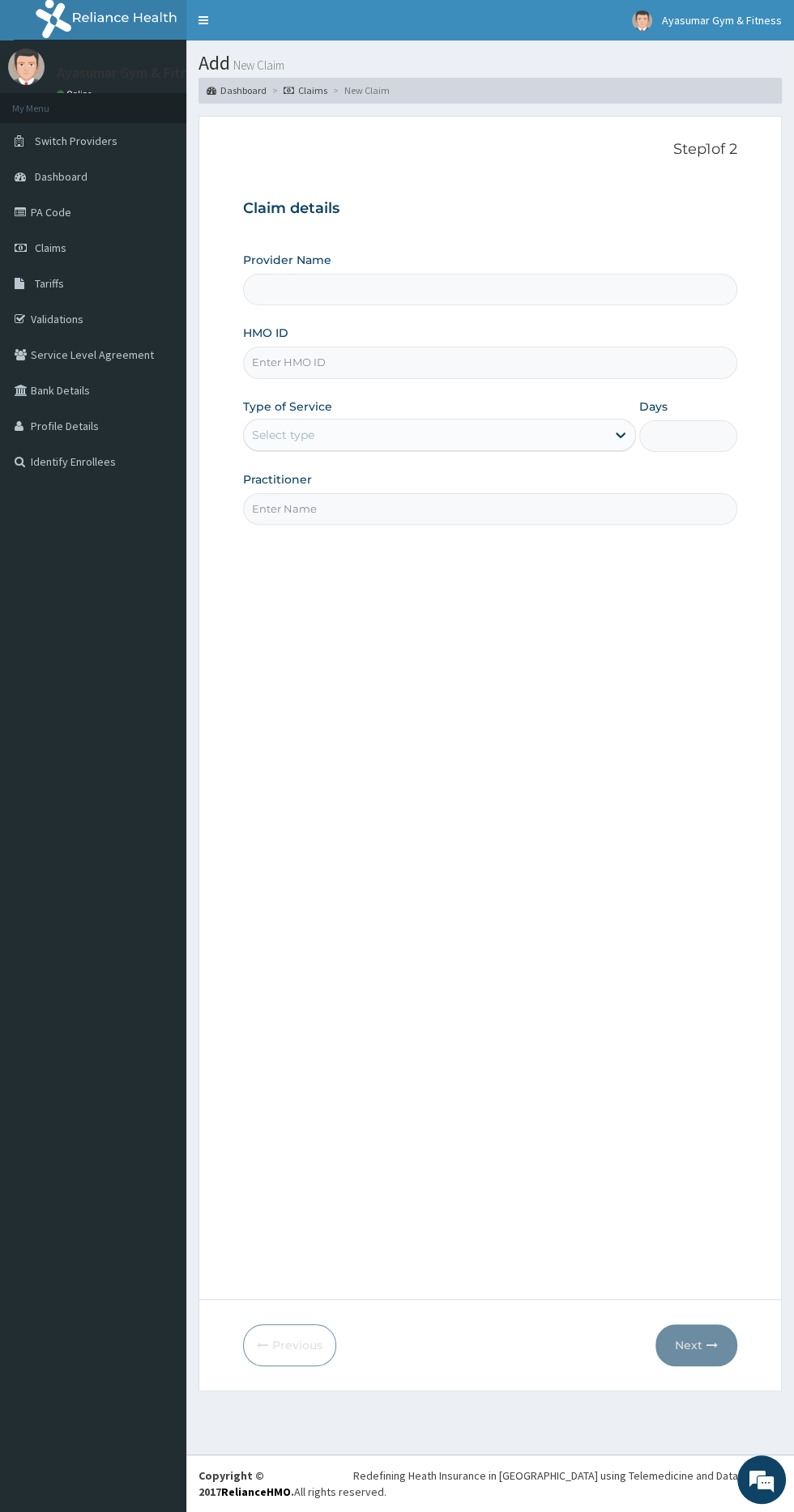
click at [463, 362] on input "HMO ID" at bounding box center [490, 362] width 494 height 32
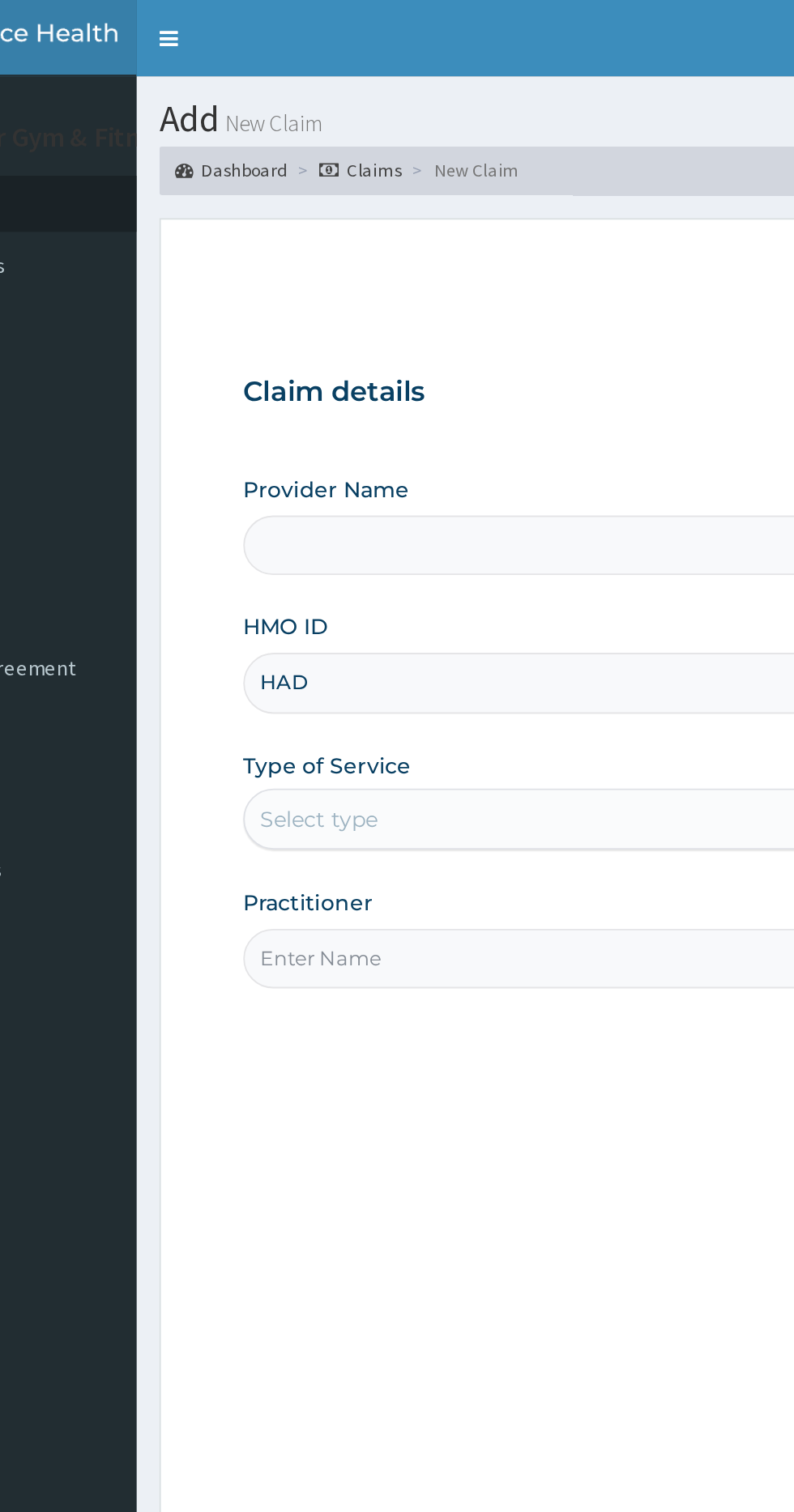
type input "HAD"
click at [240, 87] on link "Dashboard" at bounding box center [237, 90] width 60 height 14
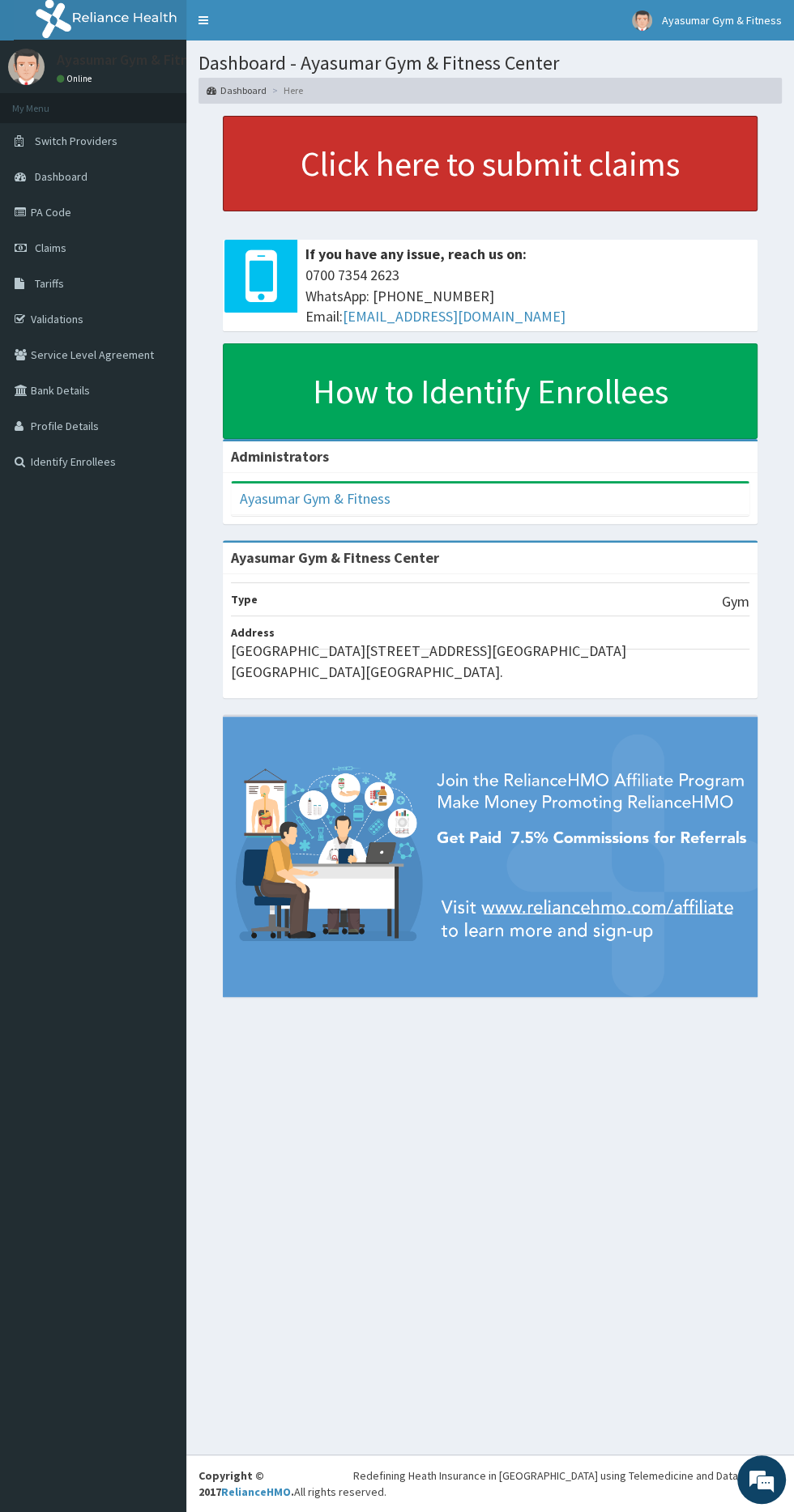
click at [607, 145] on link "Click here to submit claims" at bounding box center [490, 164] width 535 height 96
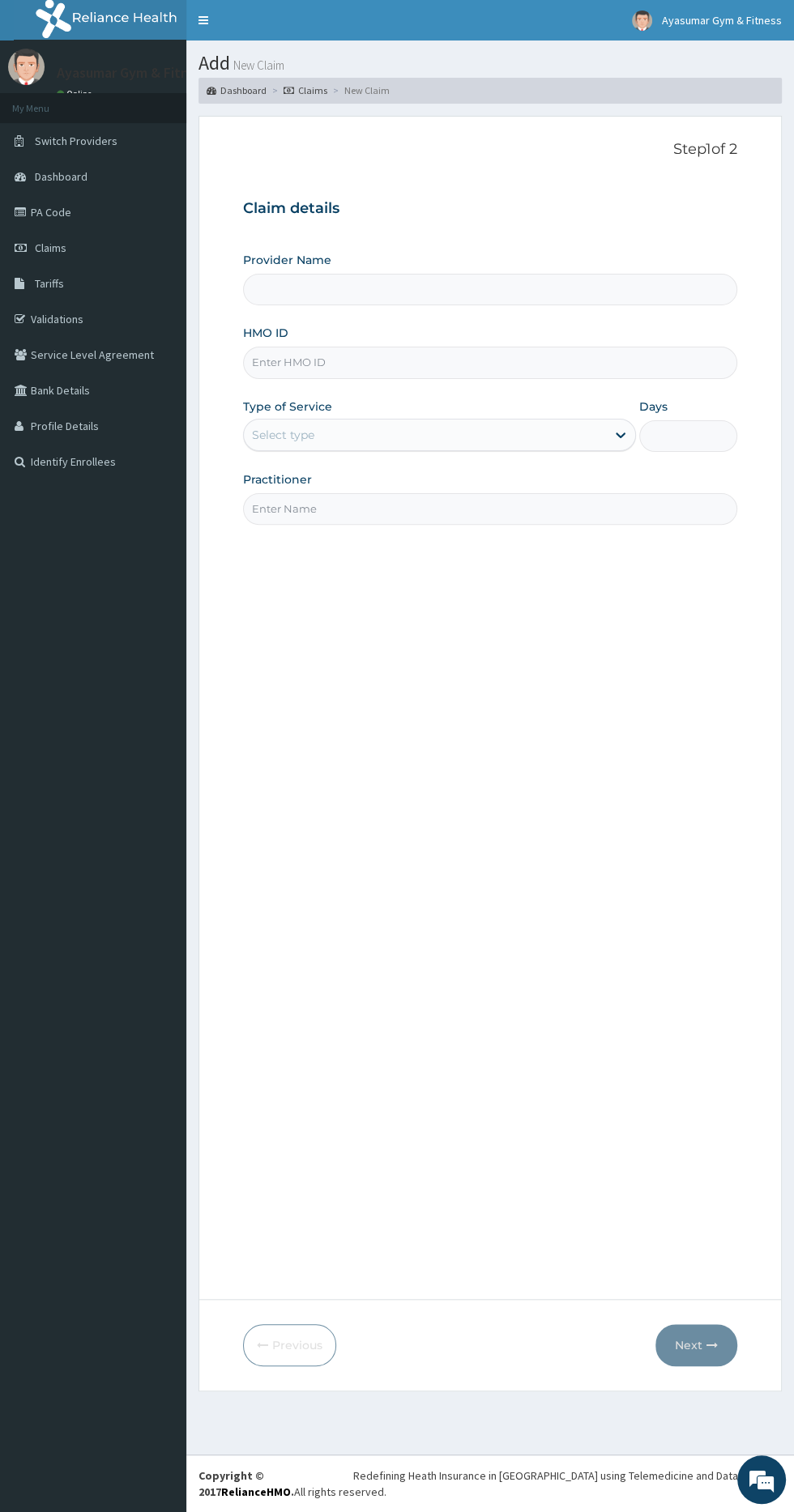
type input "Ayasumar Gym & Fitness Center"
type input "1"
click at [475, 361] on input "HMO ID" at bounding box center [490, 362] width 494 height 32
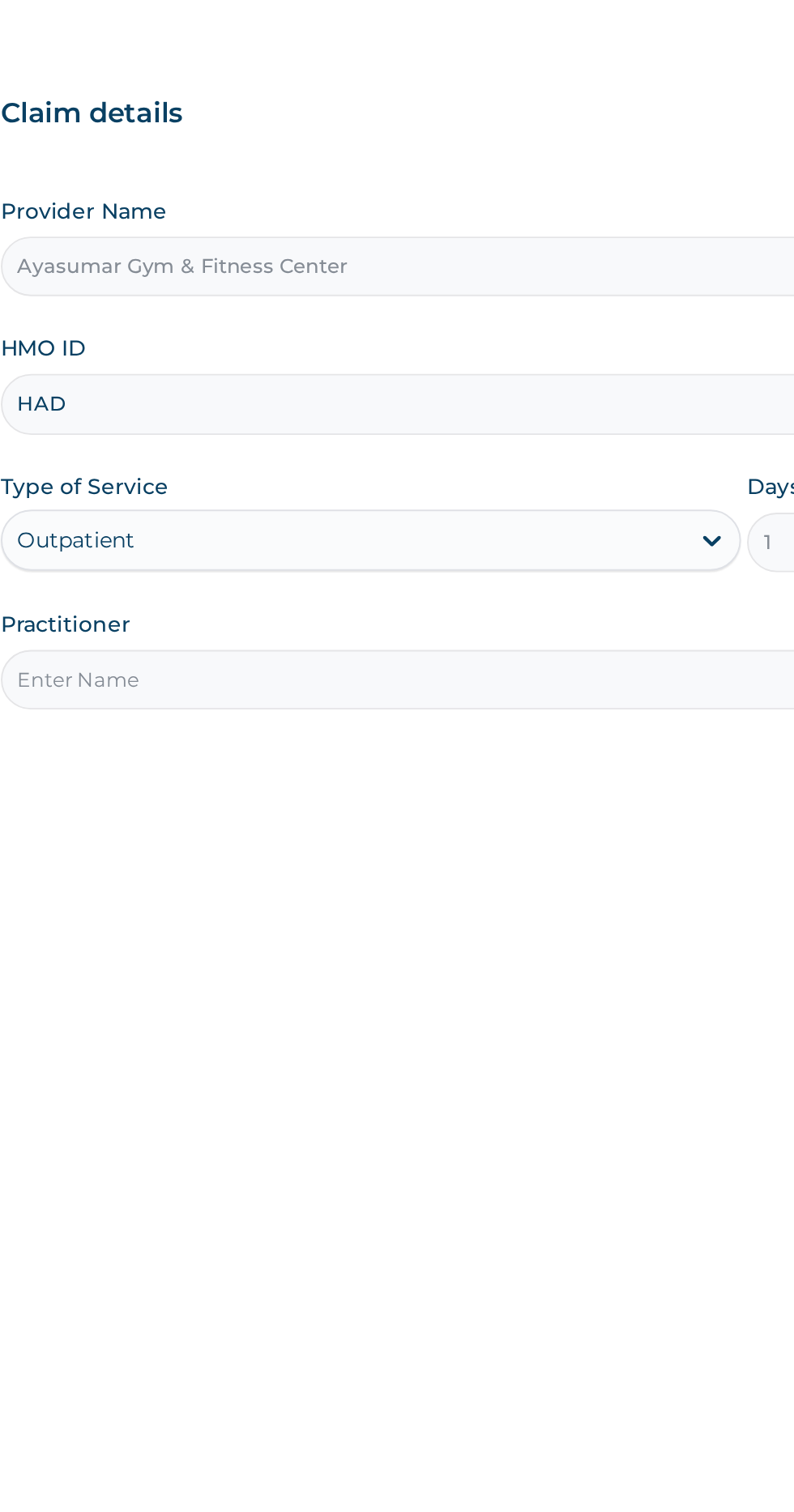
type input "HAD/10002/A"
click at [502, 507] on input "Practitioner" at bounding box center [490, 509] width 494 height 32
type input "COACH BEAM"
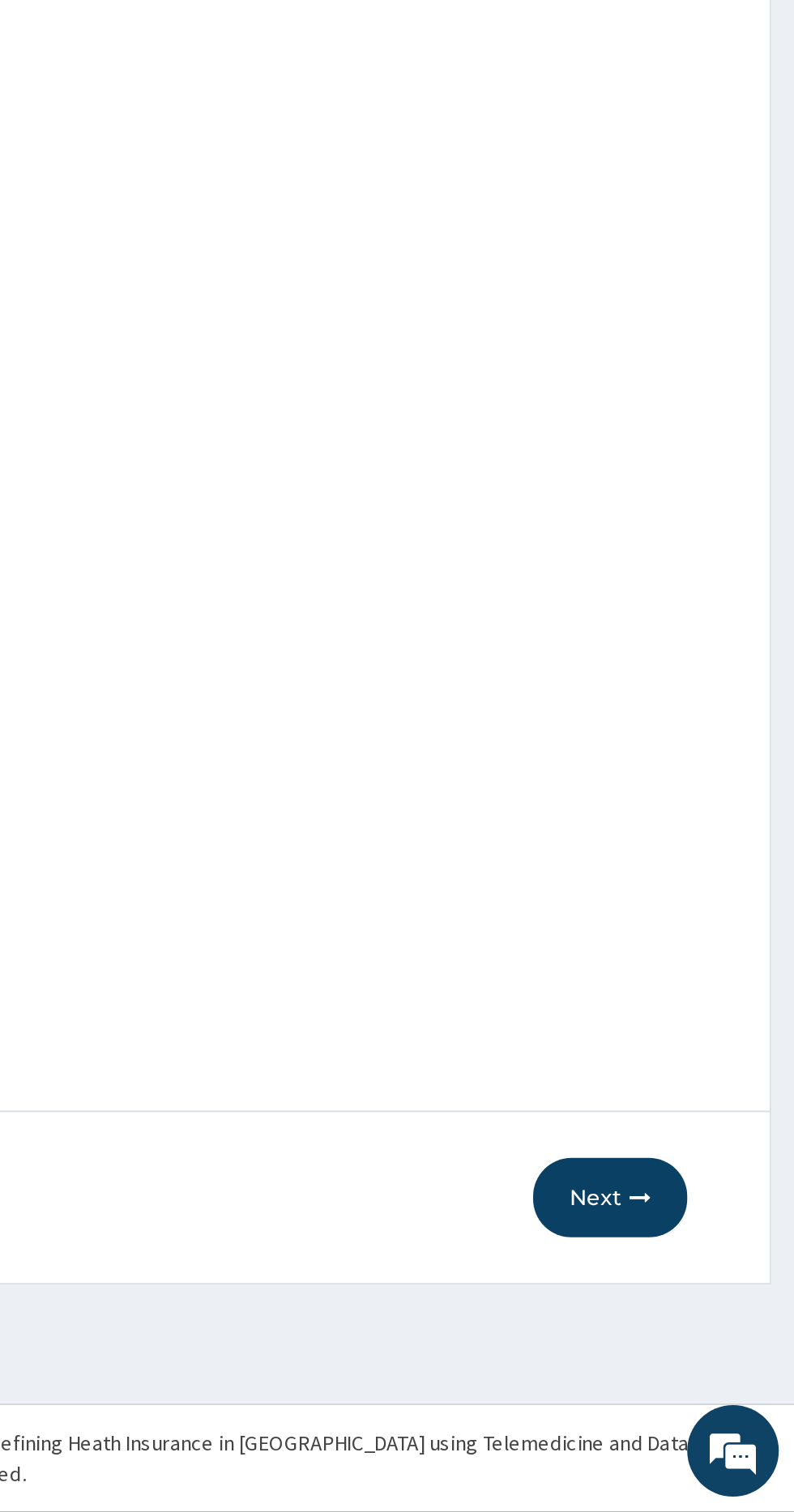
click at [689, 1346] on button "Next" at bounding box center [696, 1345] width 82 height 42
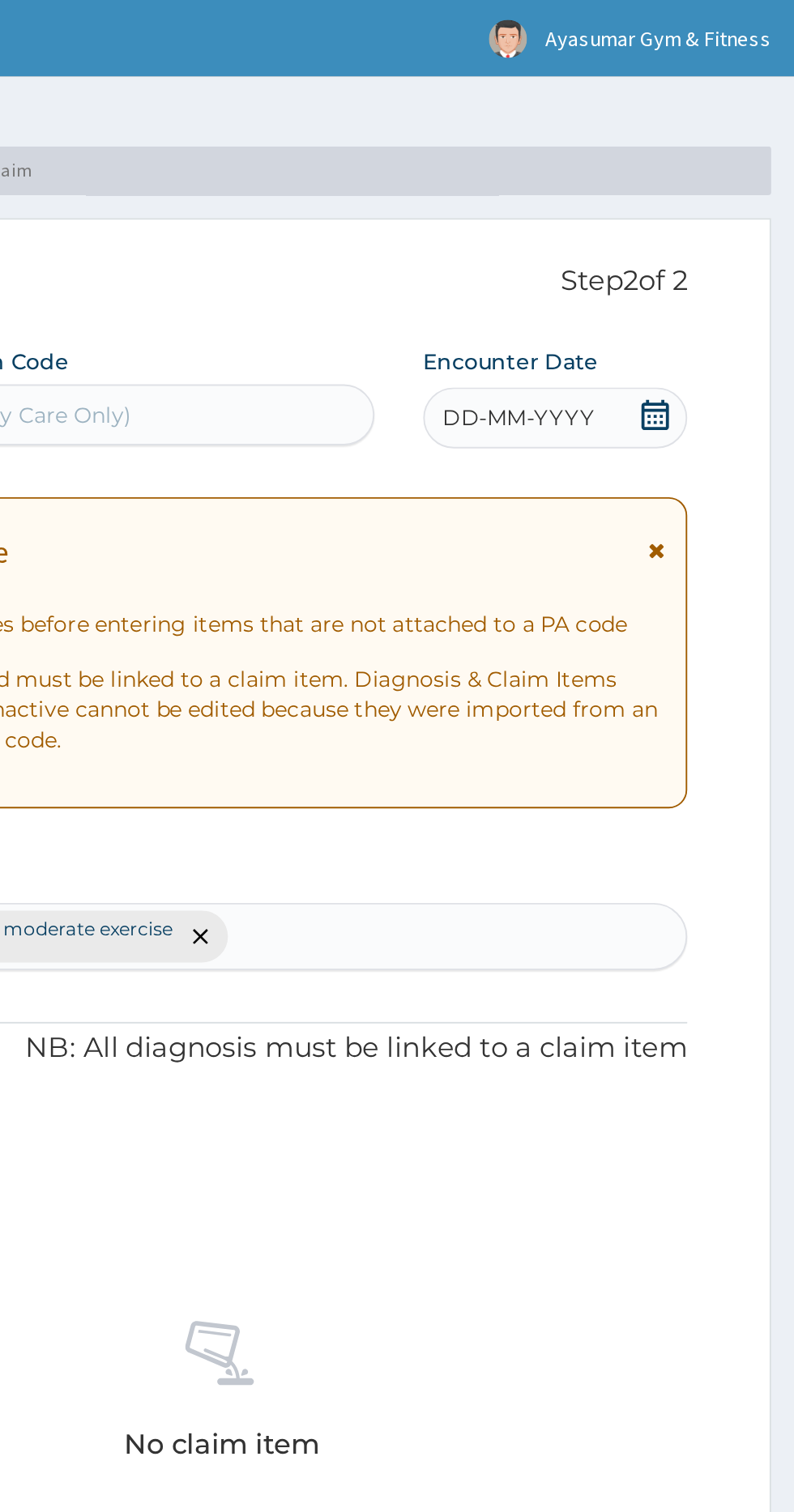
click at [712, 220] on icon at bounding box center [720, 220] width 16 height 16
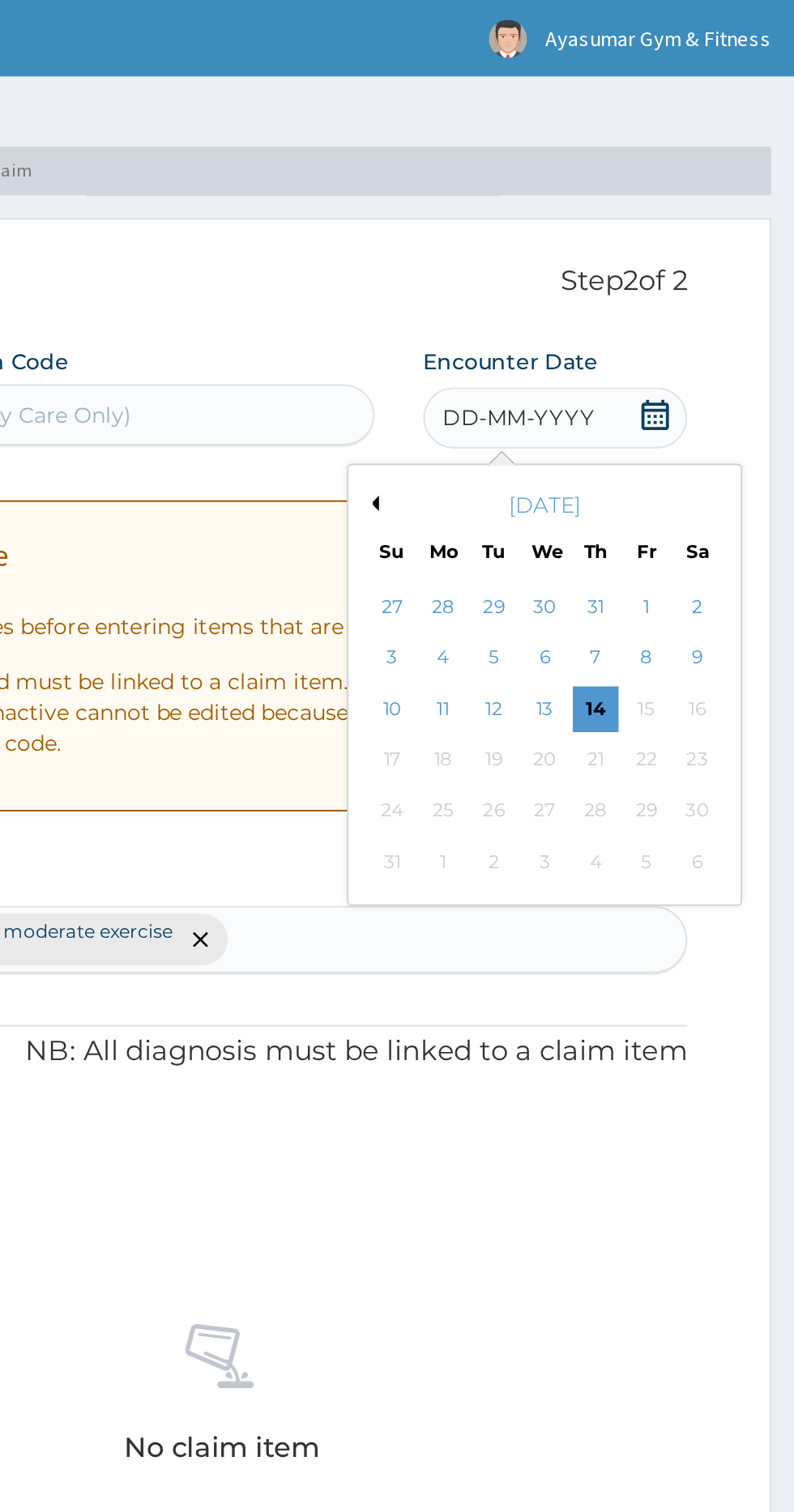
click at [683, 377] on div "14" at bounding box center [688, 376] width 25 height 25
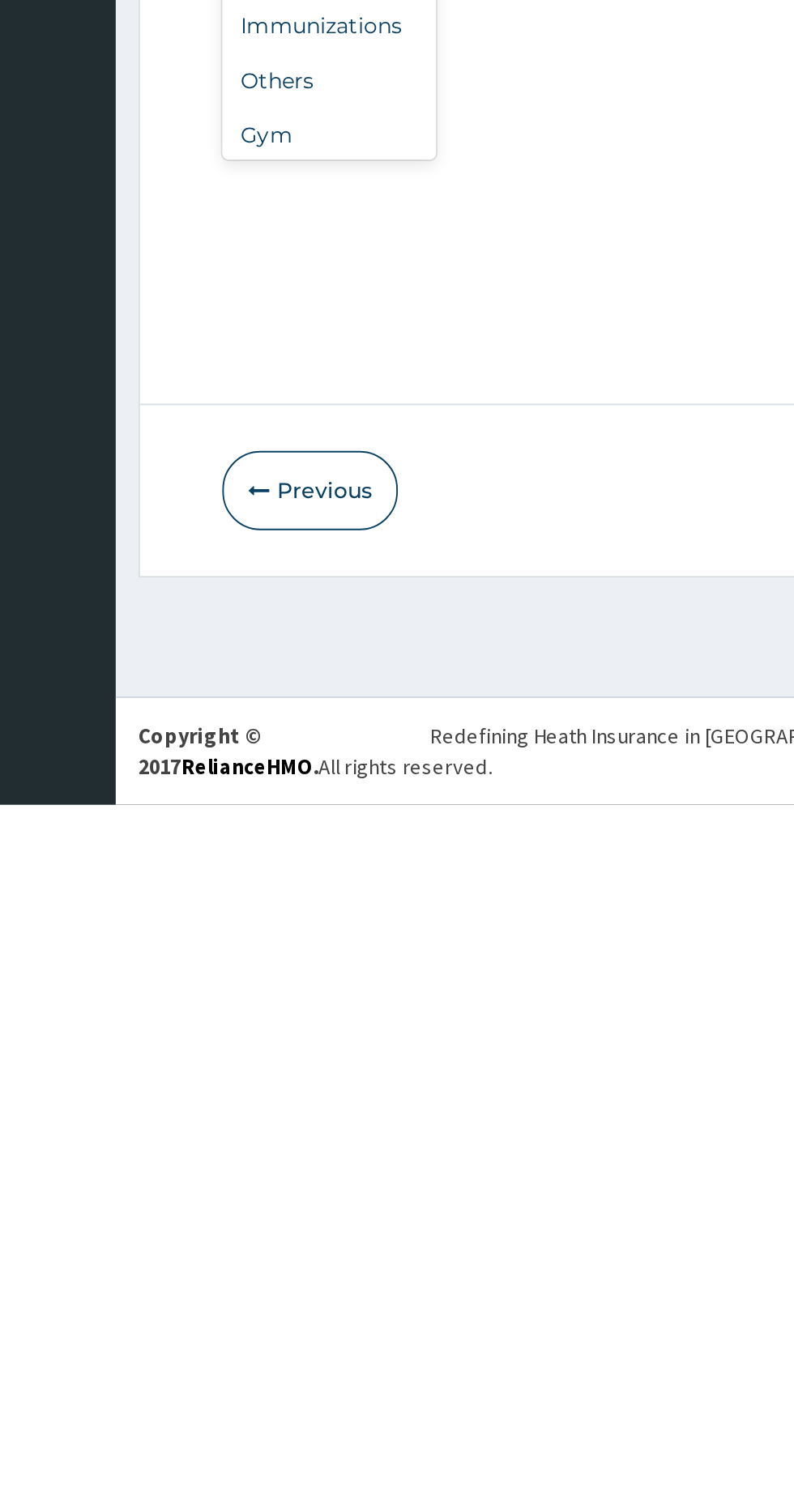
scroll to position [54, 0]
click at [315, 1149] on div "Gym" at bounding box center [300, 1152] width 113 height 29
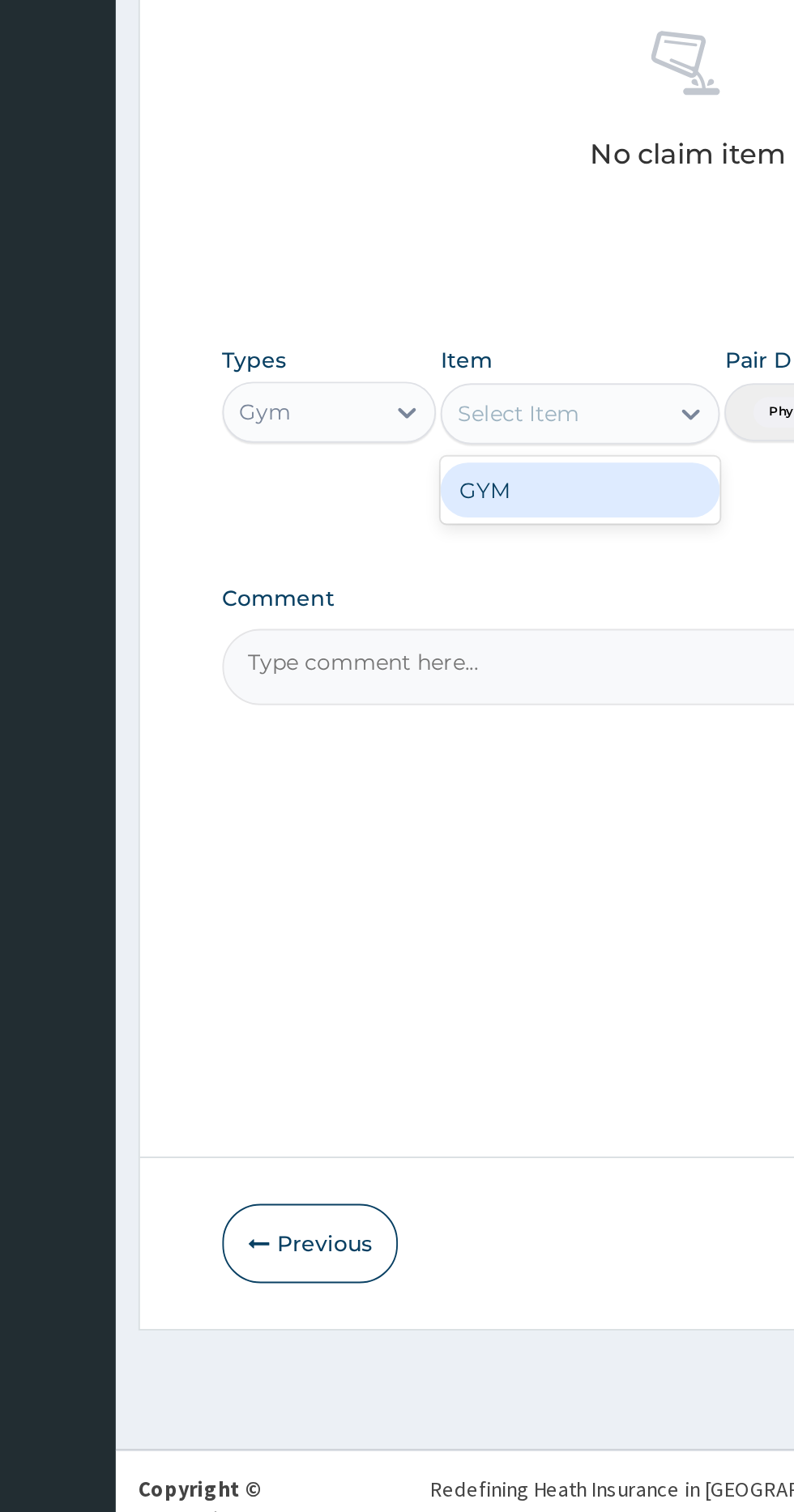
click at [435, 941] on div "GYM" at bounding box center [433, 945] width 148 height 29
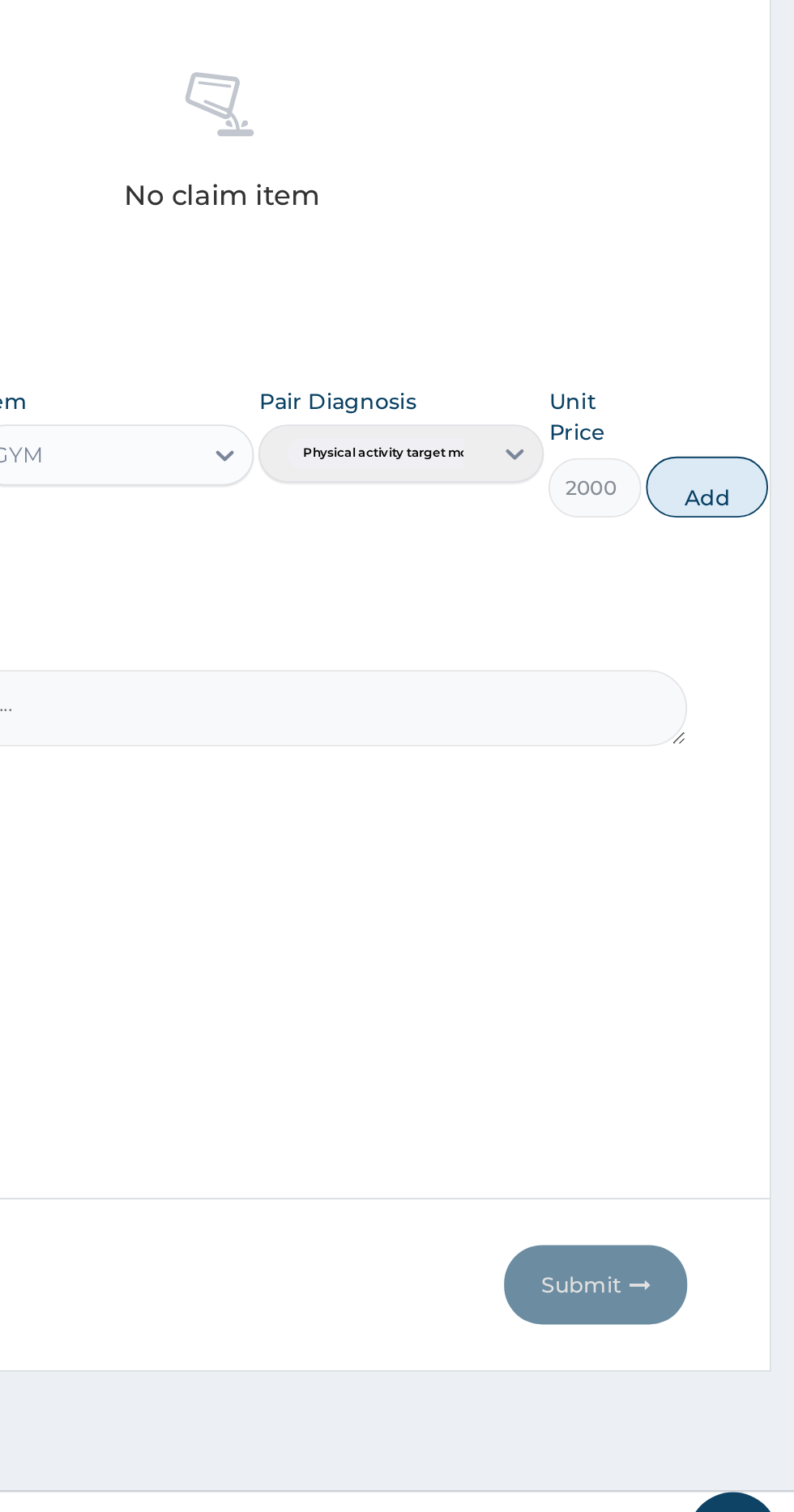
click at [748, 921] on button "Add" at bounding box center [747, 921] width 65 height 32
type input "0"
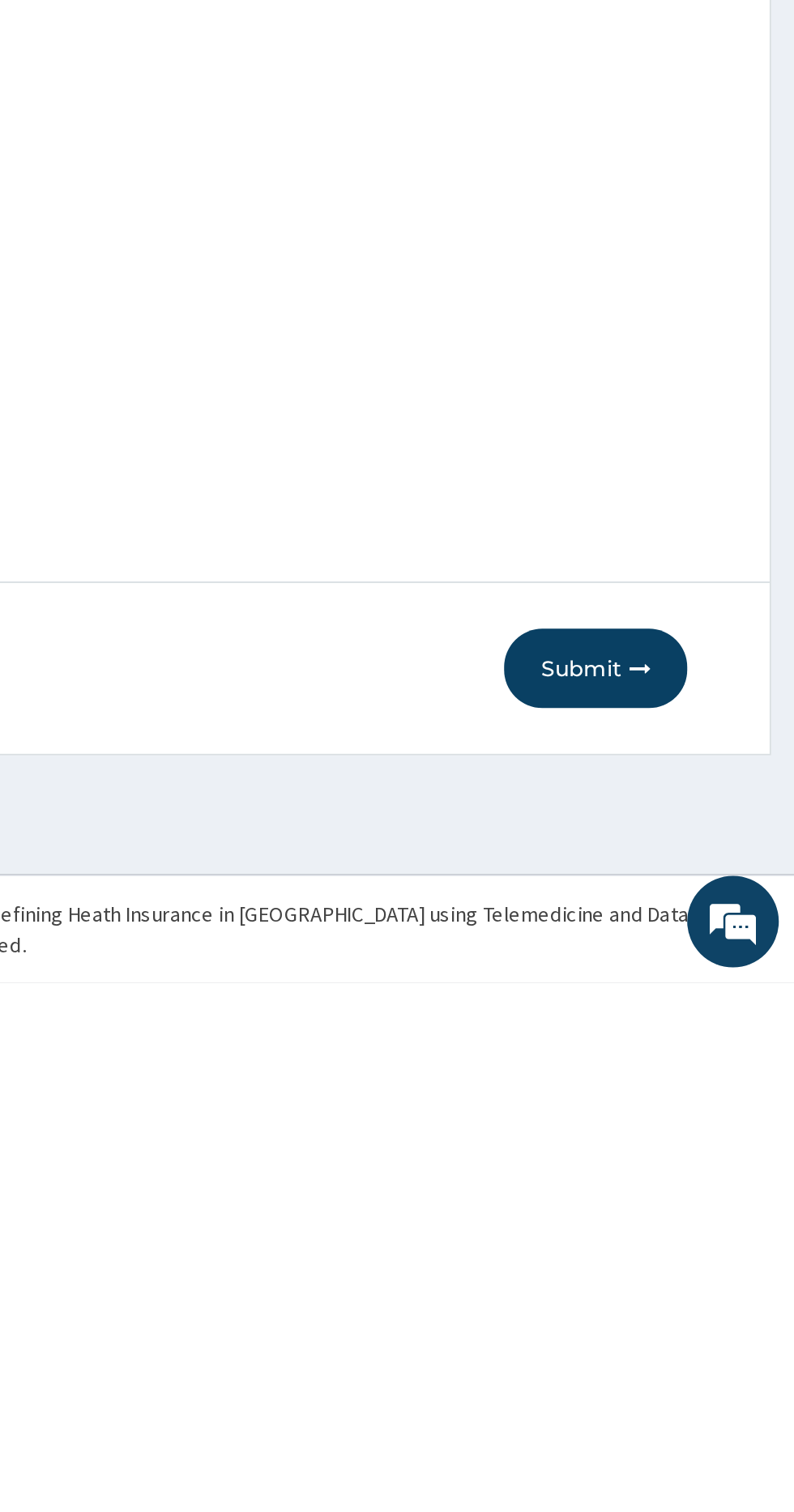
click at [700, 1340] on button "Submit" at bounding box center [688, 1345] width 97 height 42
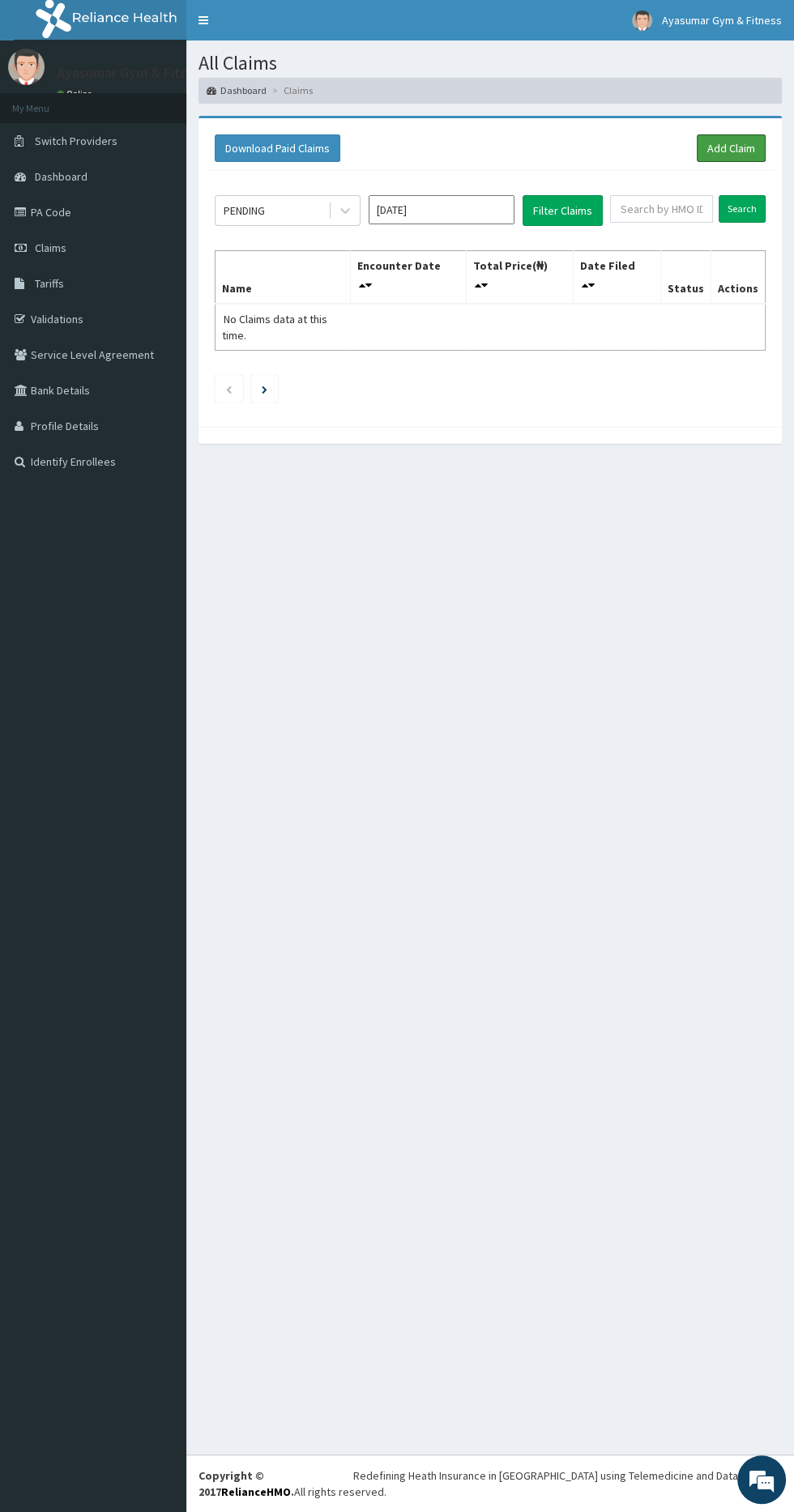
click at [751, 150] on link "Add Claim" at bounding box center [730, 148] width 69 height 27
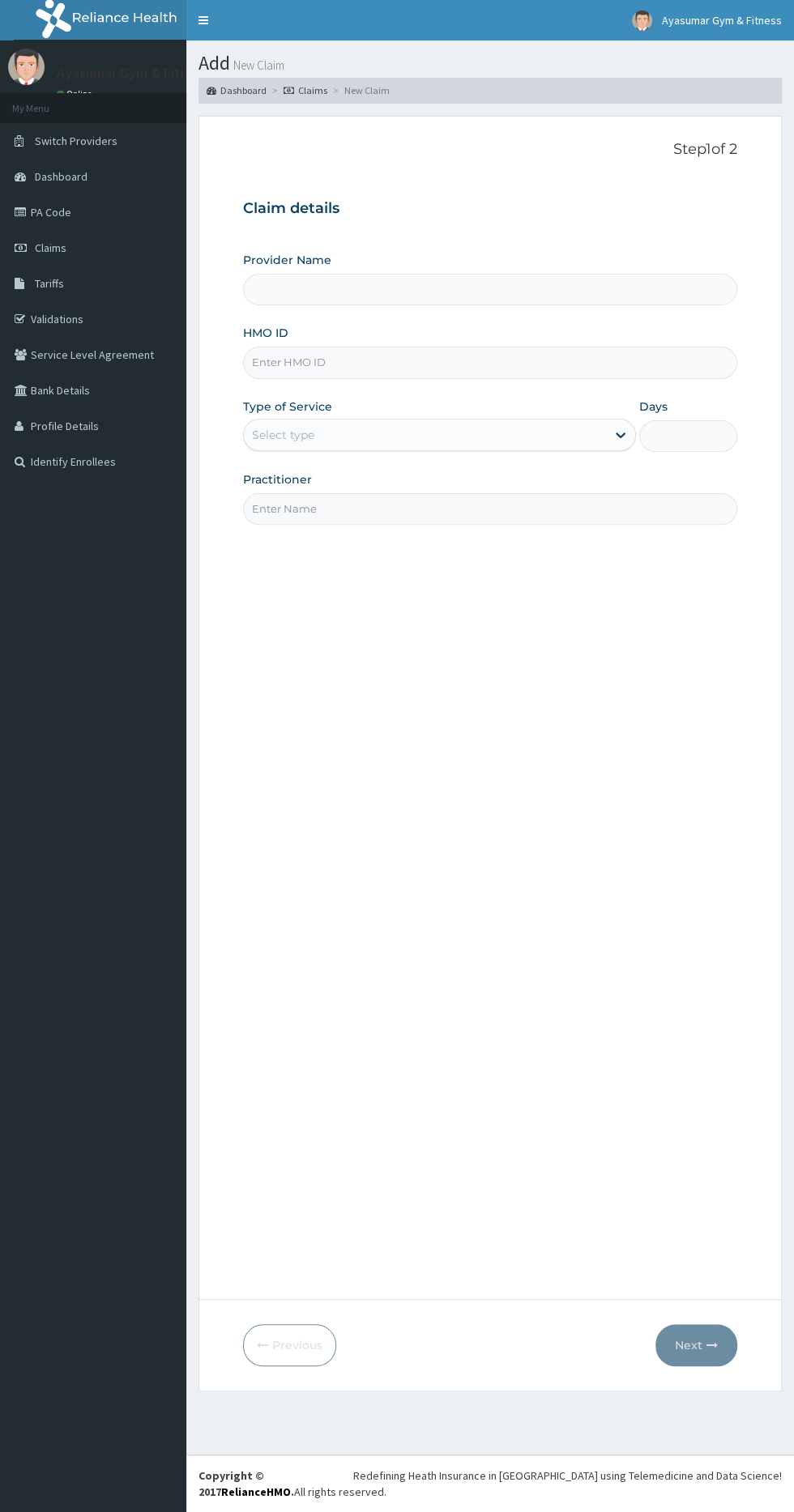
type input "Ayasumar Gym & Fitness Center"
type input "1"
click at [294, 361] on input "HMO ID" at bounding box center [490, 362] width 494 height 32
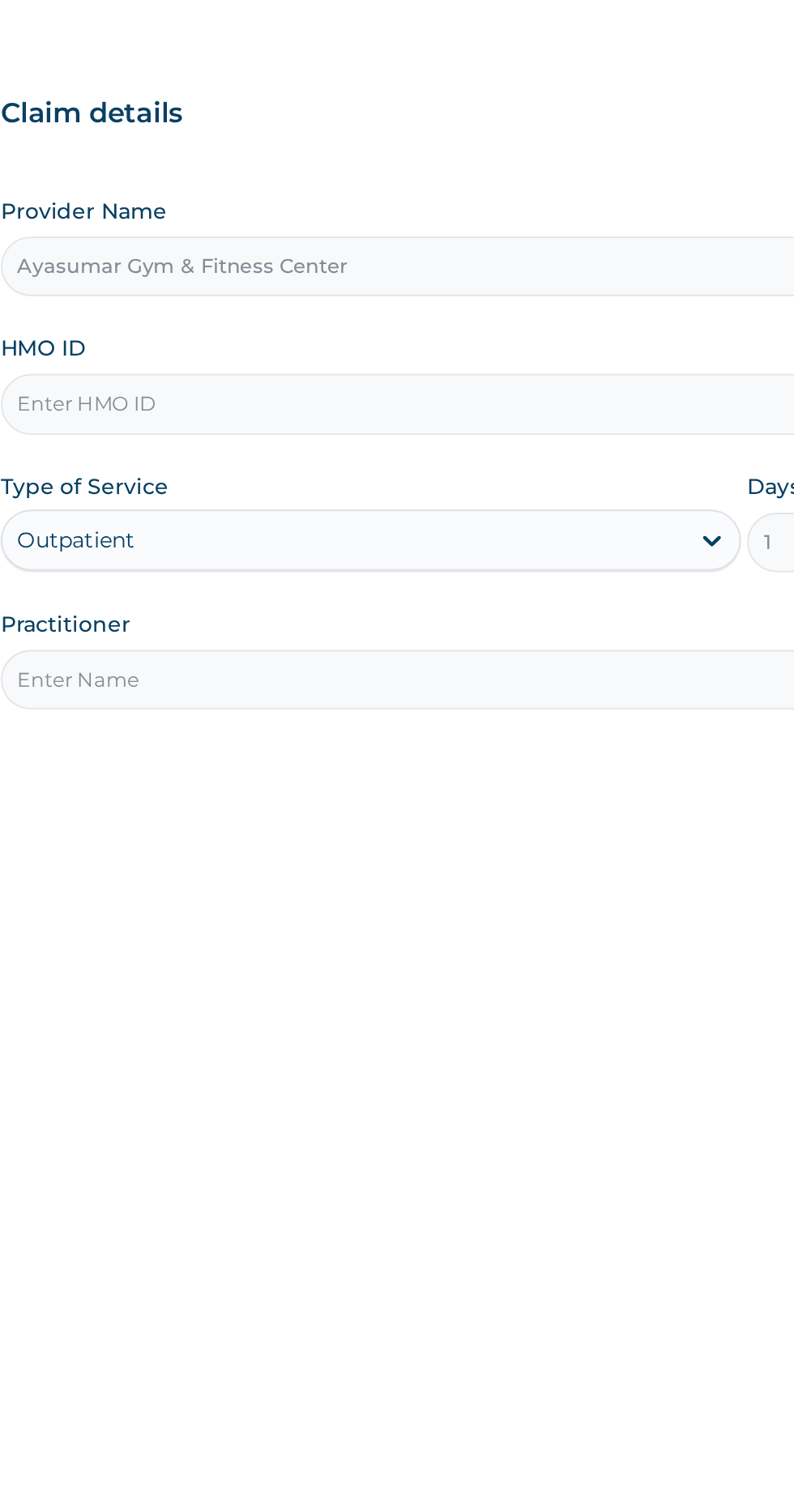
click at [294, 289] on input "Ayasumar Gym & Fitness Center" at bounding box center [490, 290] width 494 height 32
paste input "FIB/10091/A"
type input "FIB/10091/A"
click at [424, 508] on input "Practitioner" at bounding box center [490, 509] width 494 height 32
type input "COACH BEAM"
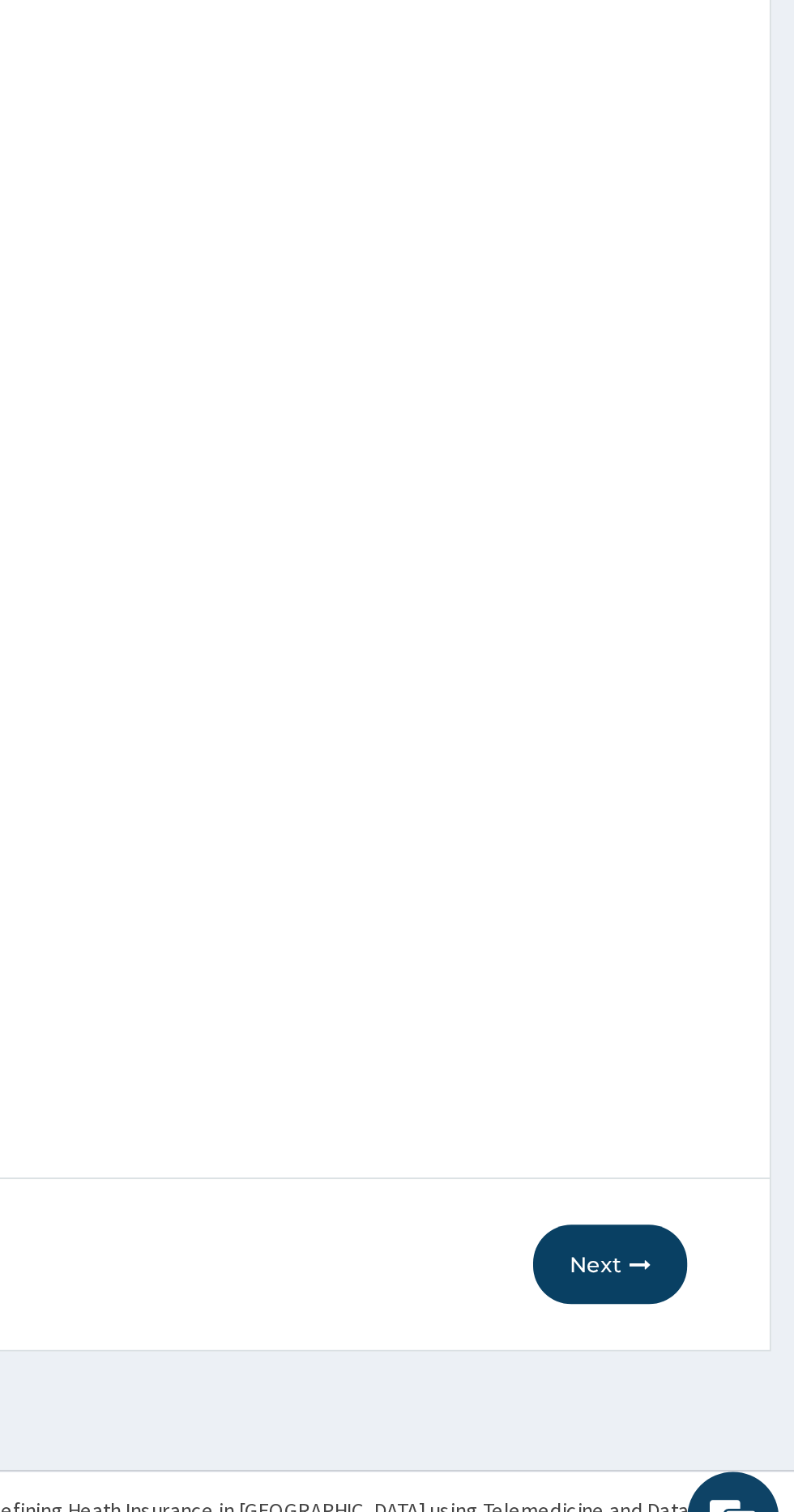
click at [709, 1343] on icon "button" at bounding box center [712, 1345] width 11 height 11
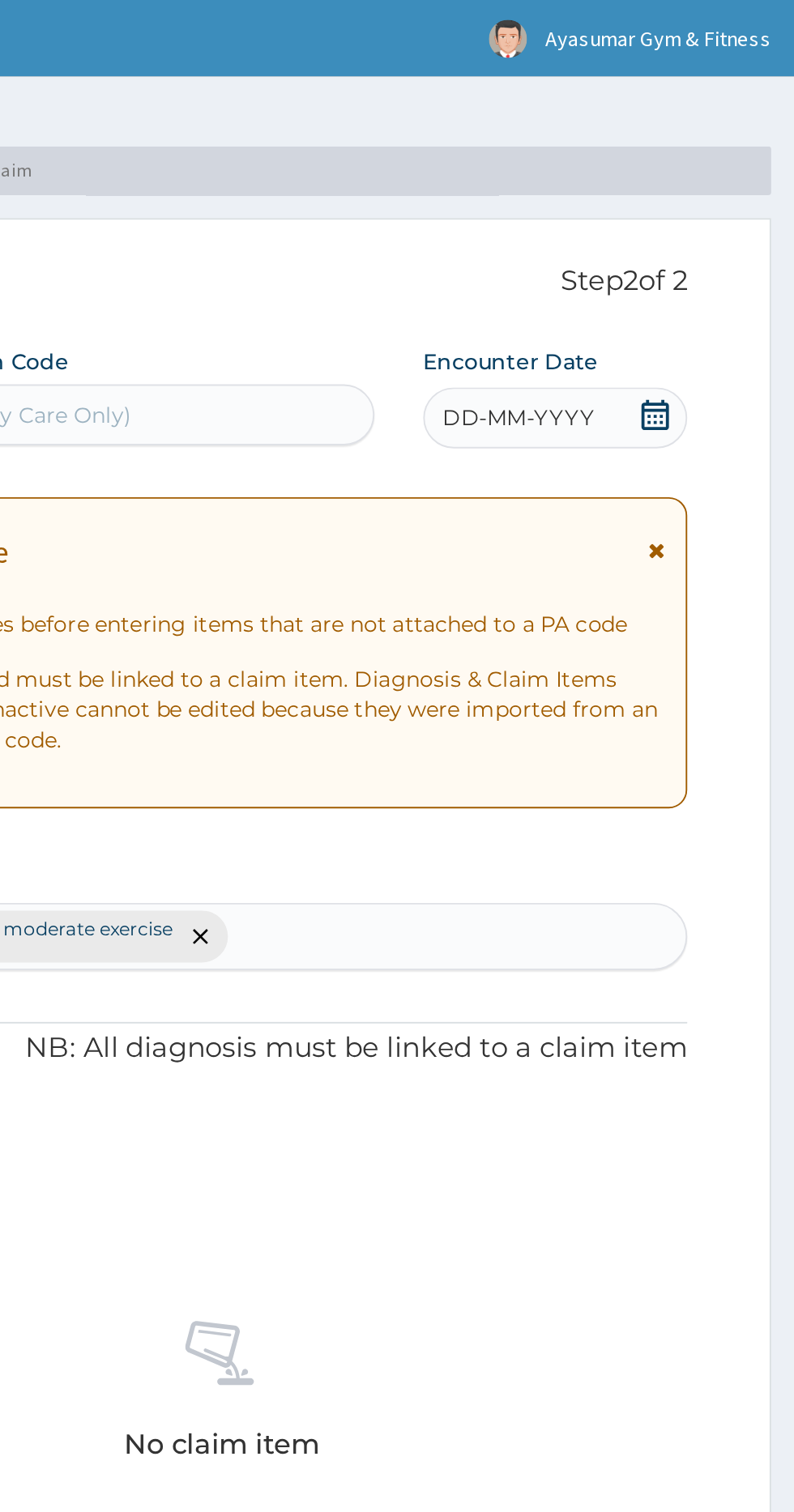
click at [715, 213] on icon at bounding box center [720, 220] width 15 height 16
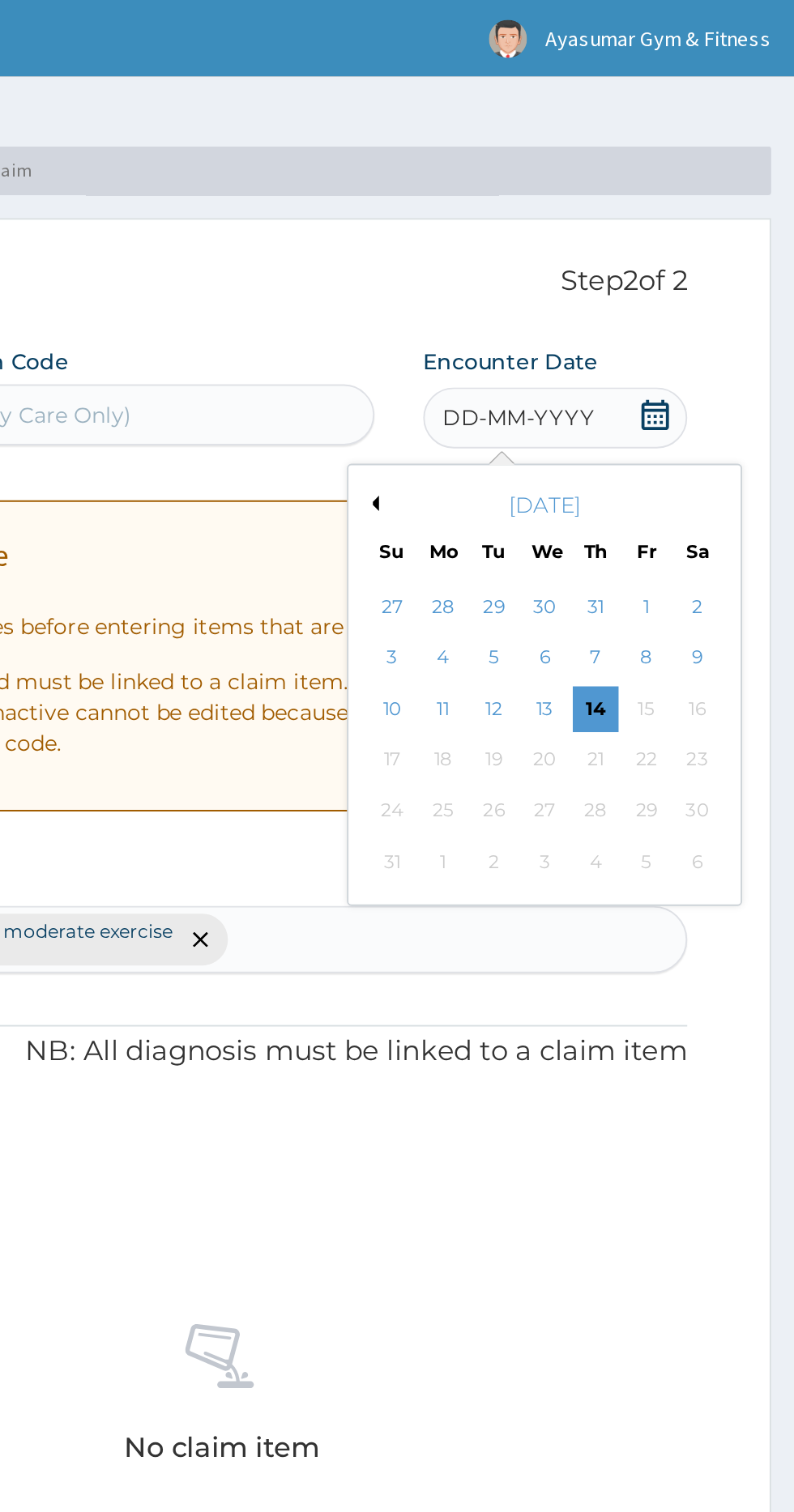
click at [692, 373] on div "14" at bounding box center [688, 376] width 25 height 25
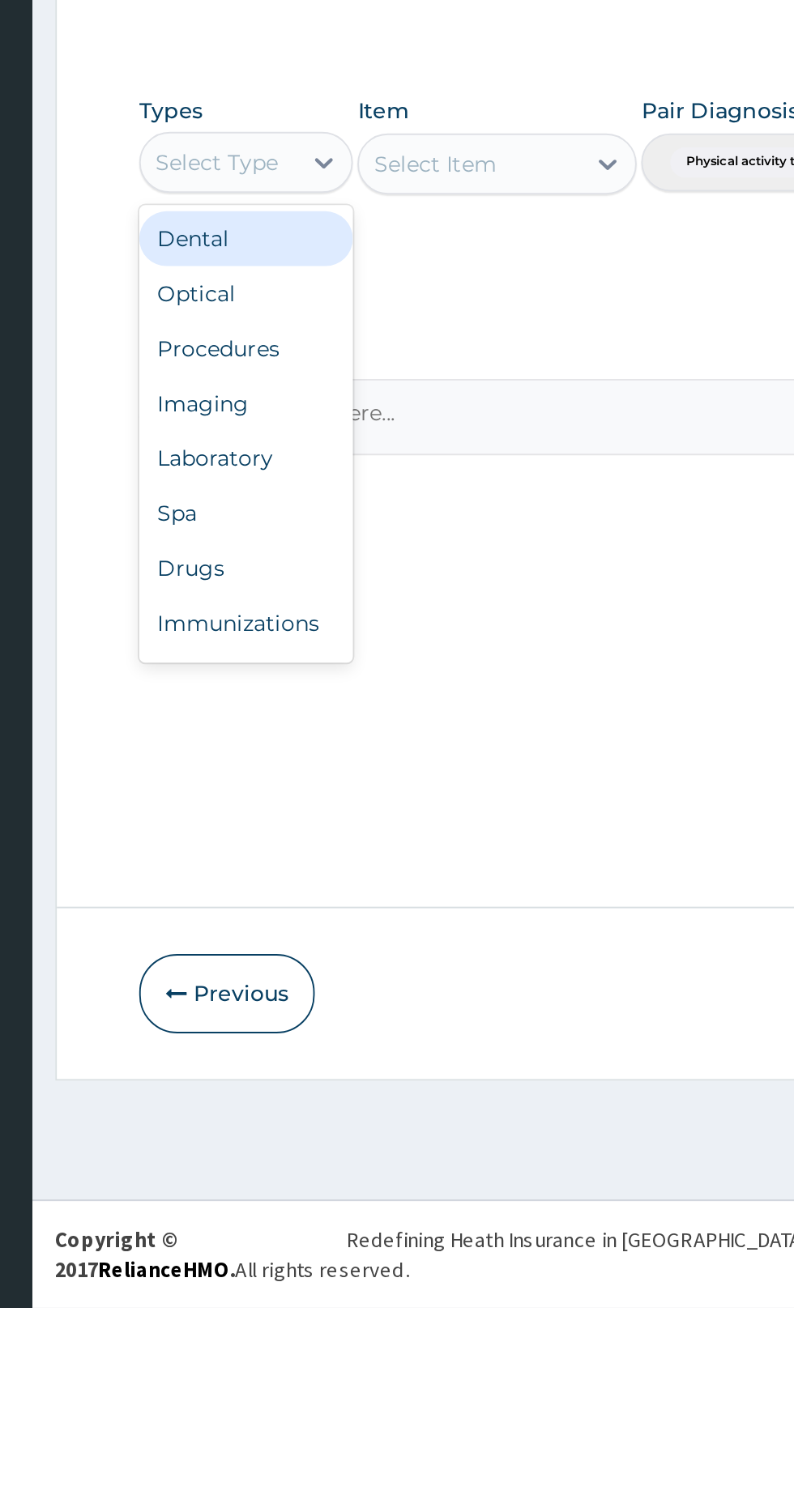
scroll to position [54, 0]
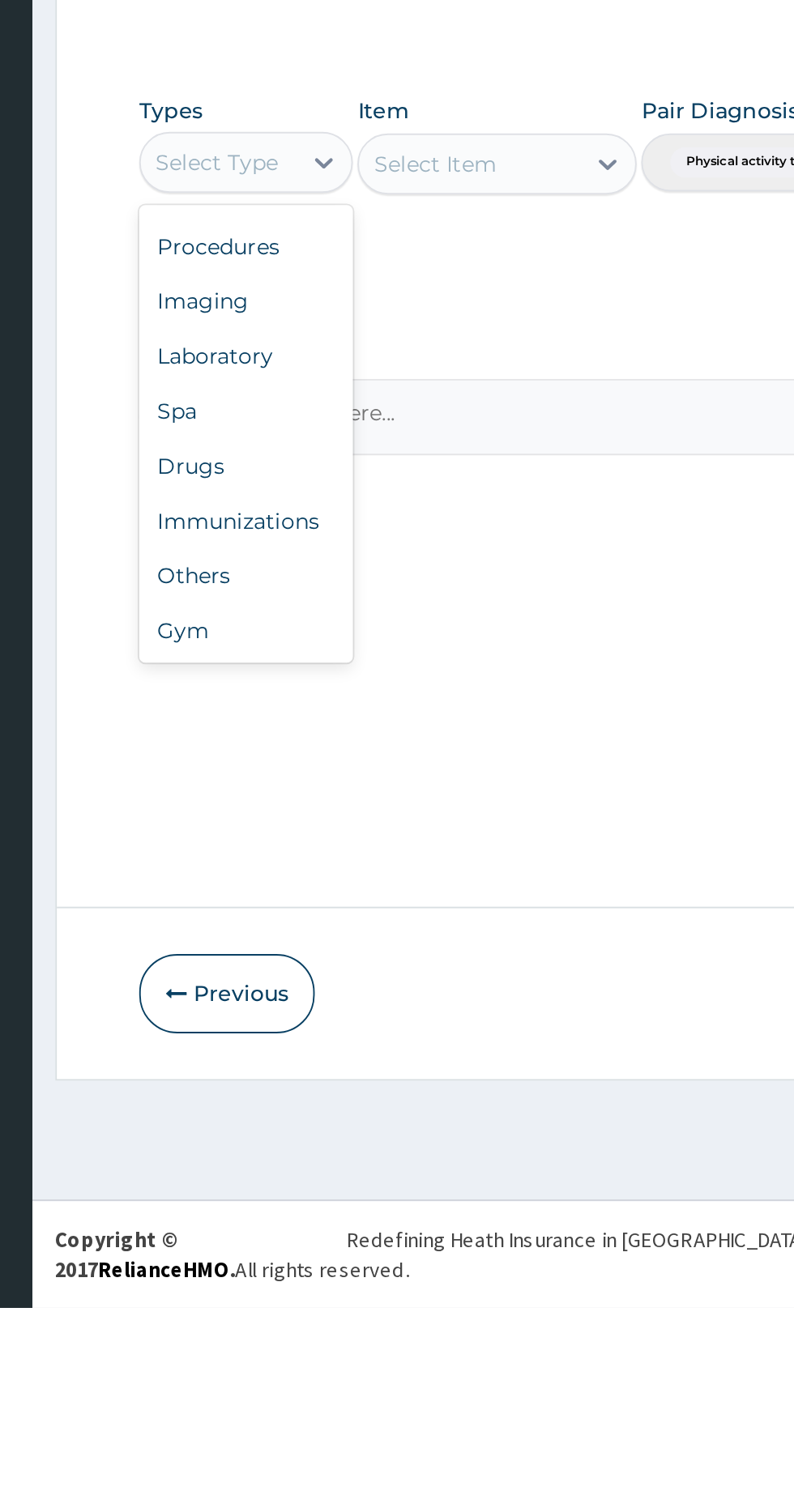
click at [310, 1150] on div "Gym" at bounding box center [300, 1152] width 113 height 29
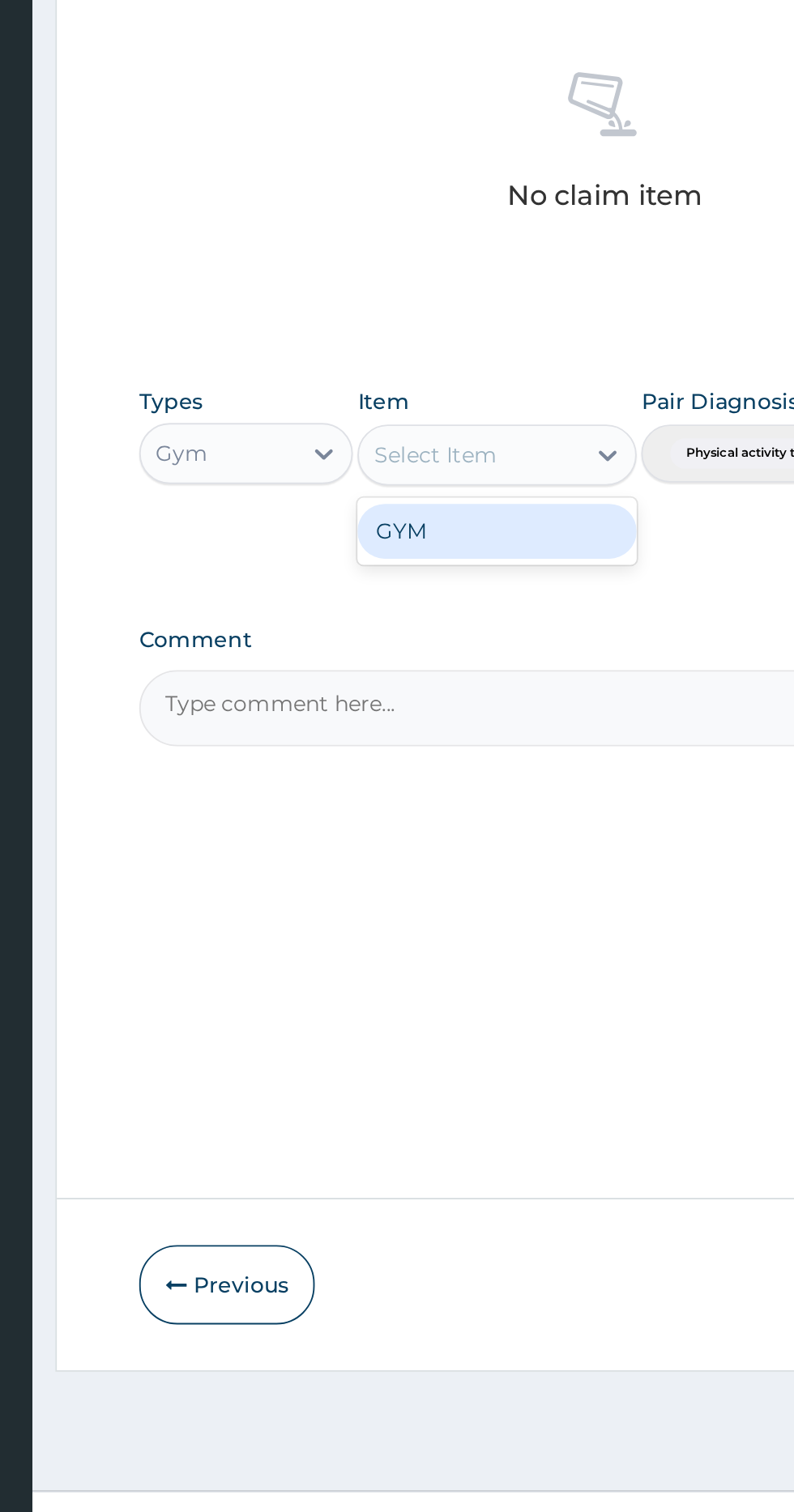
click at [451, 955] on div "GYM" at bounding box center [433, 945] width 148 height 29
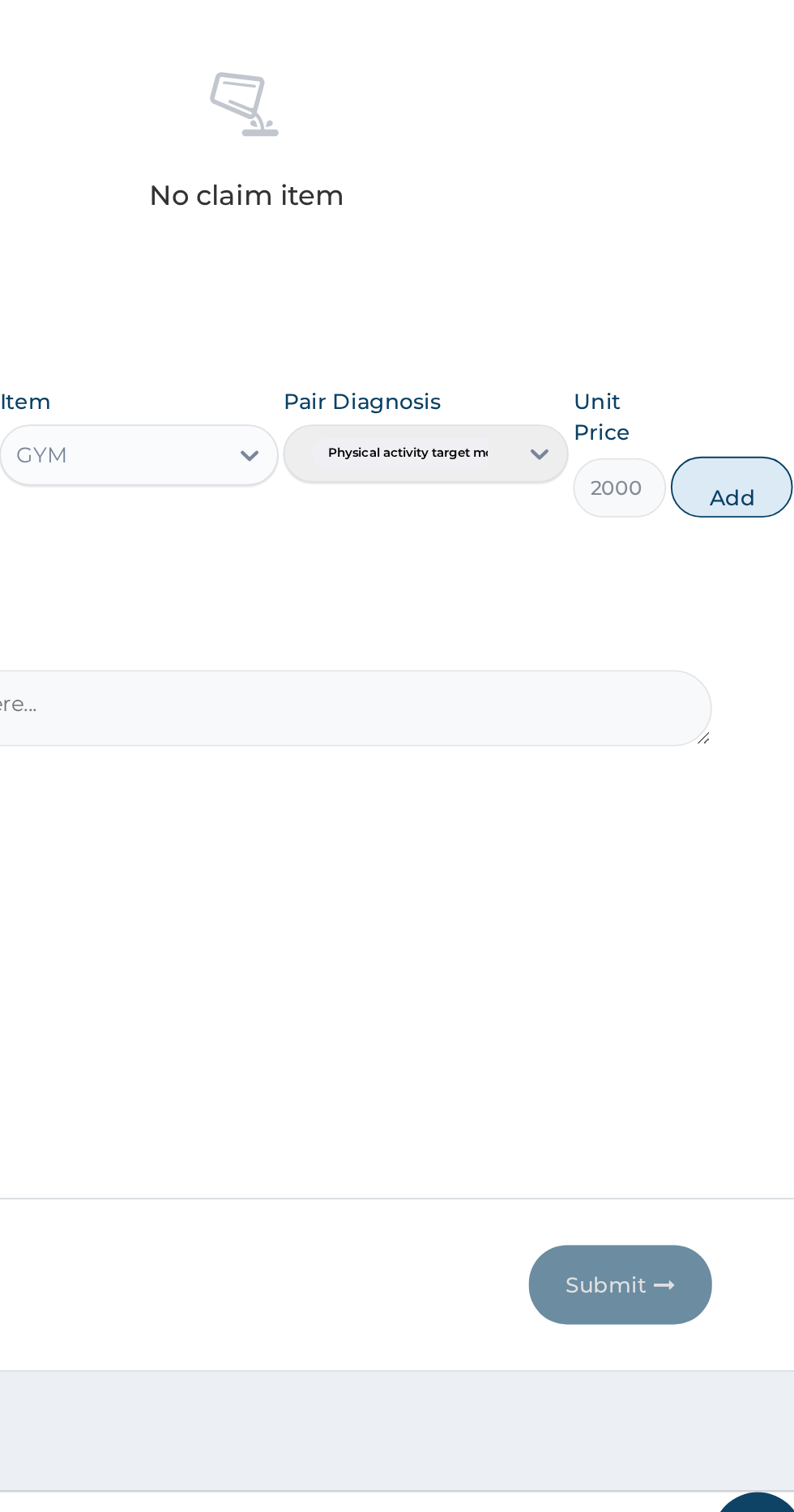
scroll to position [0, 0]
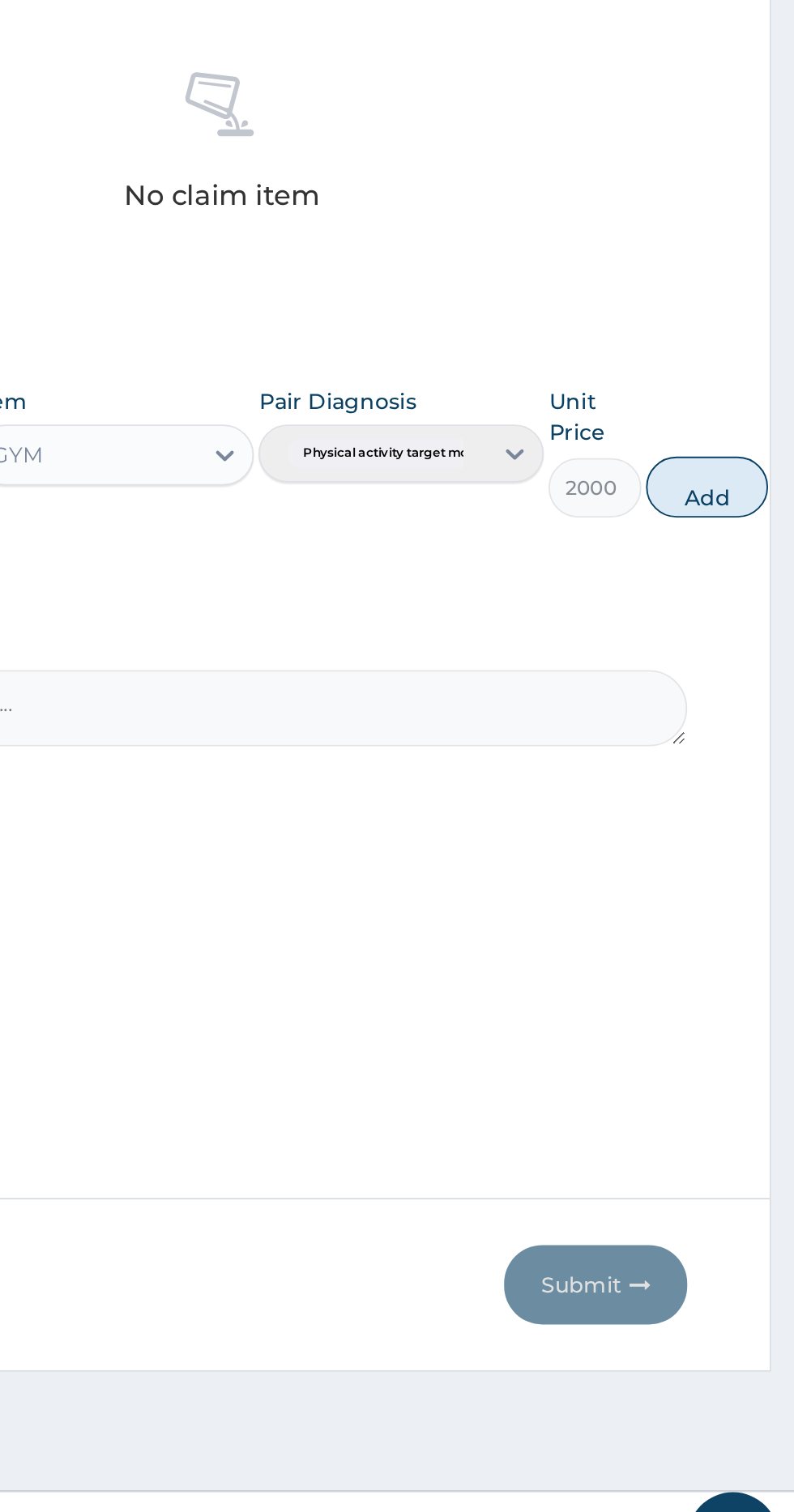
click at [740, 923] on button "Add" at bounding box center [747, 921] width 65 height 32
type input "0"
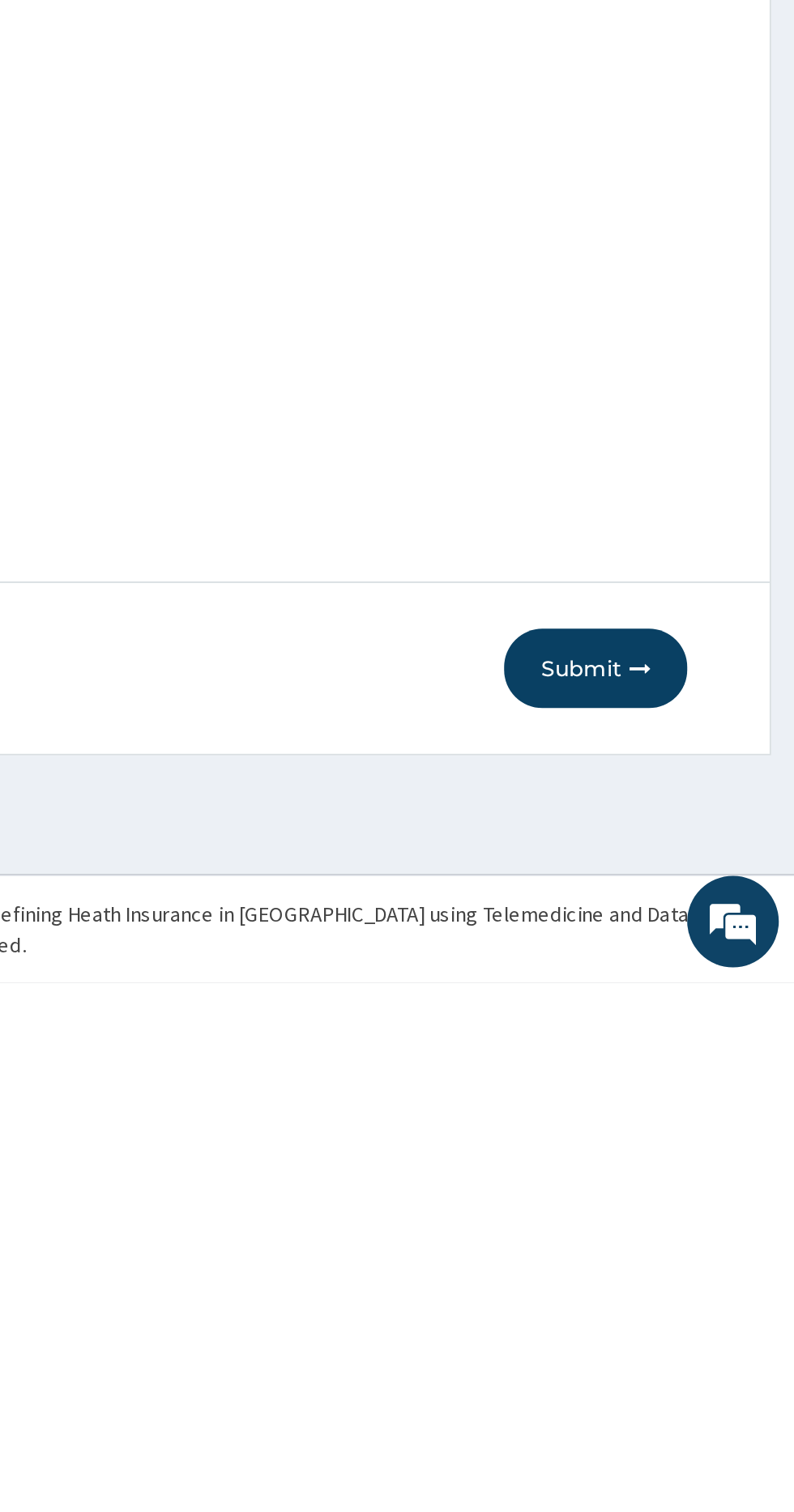
click at [680, 1340] on button "Submit" at bounding box center [688, 1345] width 97 height 42
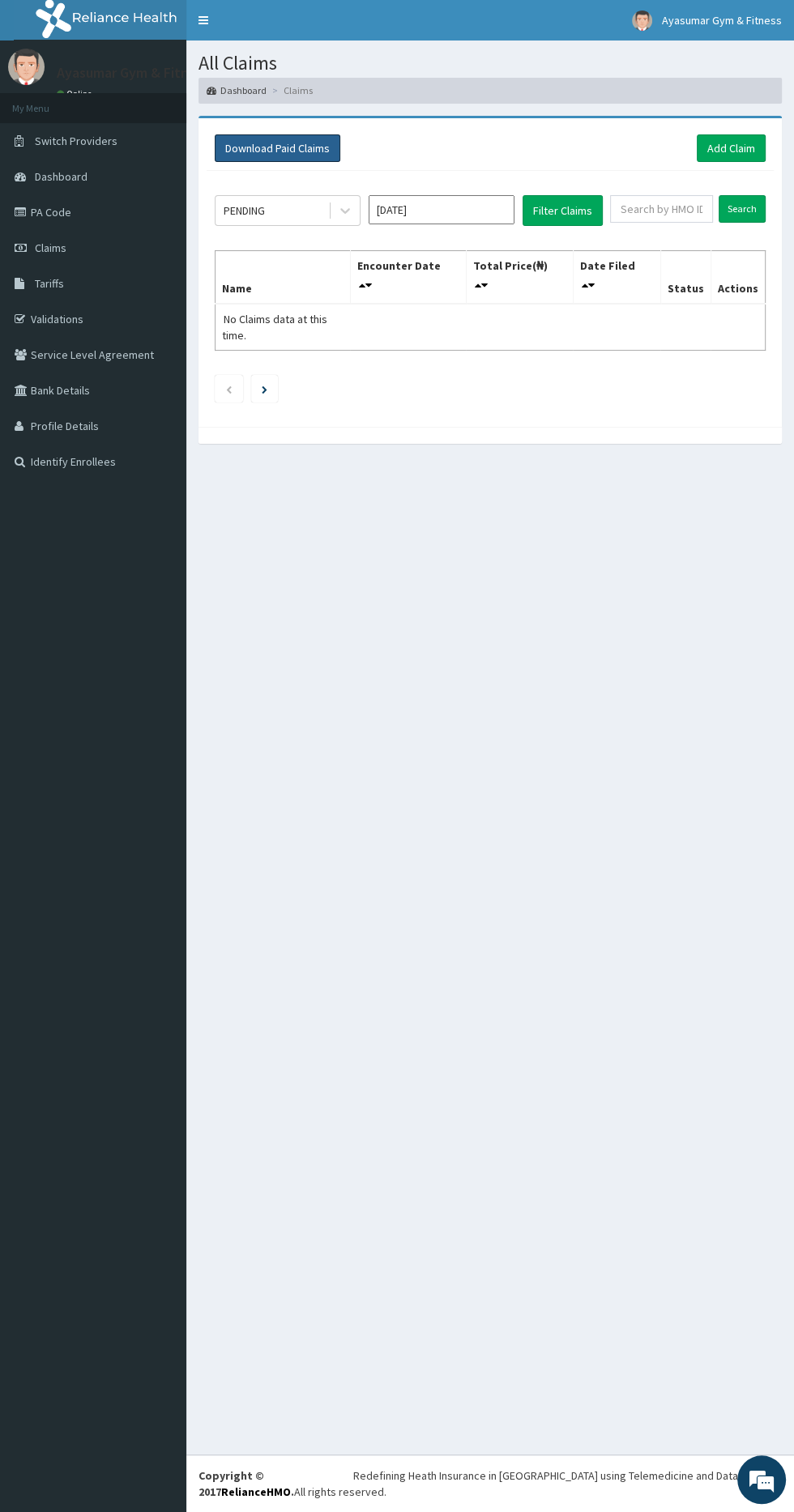
click at [311, 155] on button "Download Paid Claims" at bounding box center [277, 148] width 125 height 27
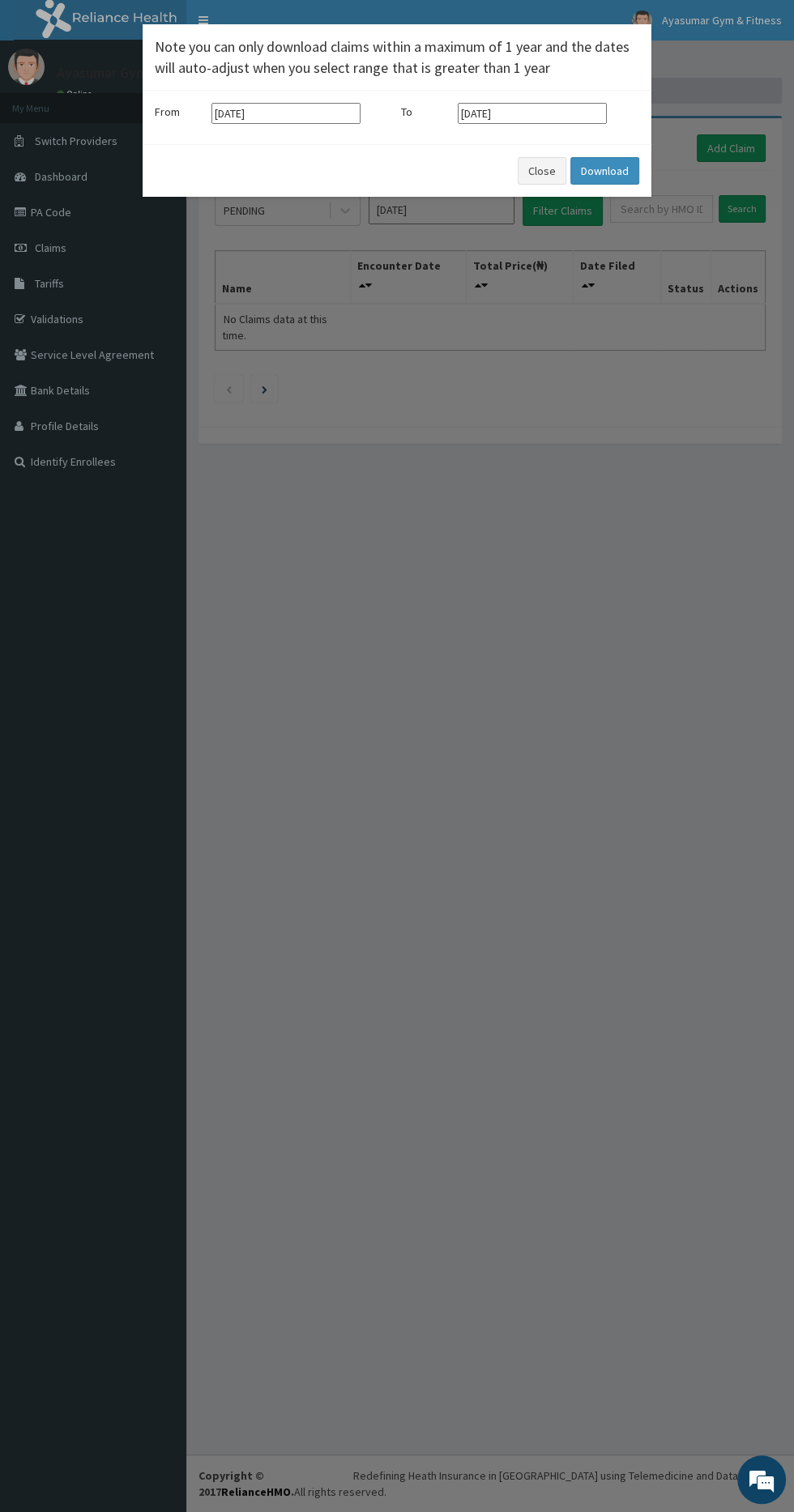
click at [421, 346] on div "× Note you can only download claims within a maximum of 1 year and the dates wi…" at bounding box center [397, 756] width 794 height 1512
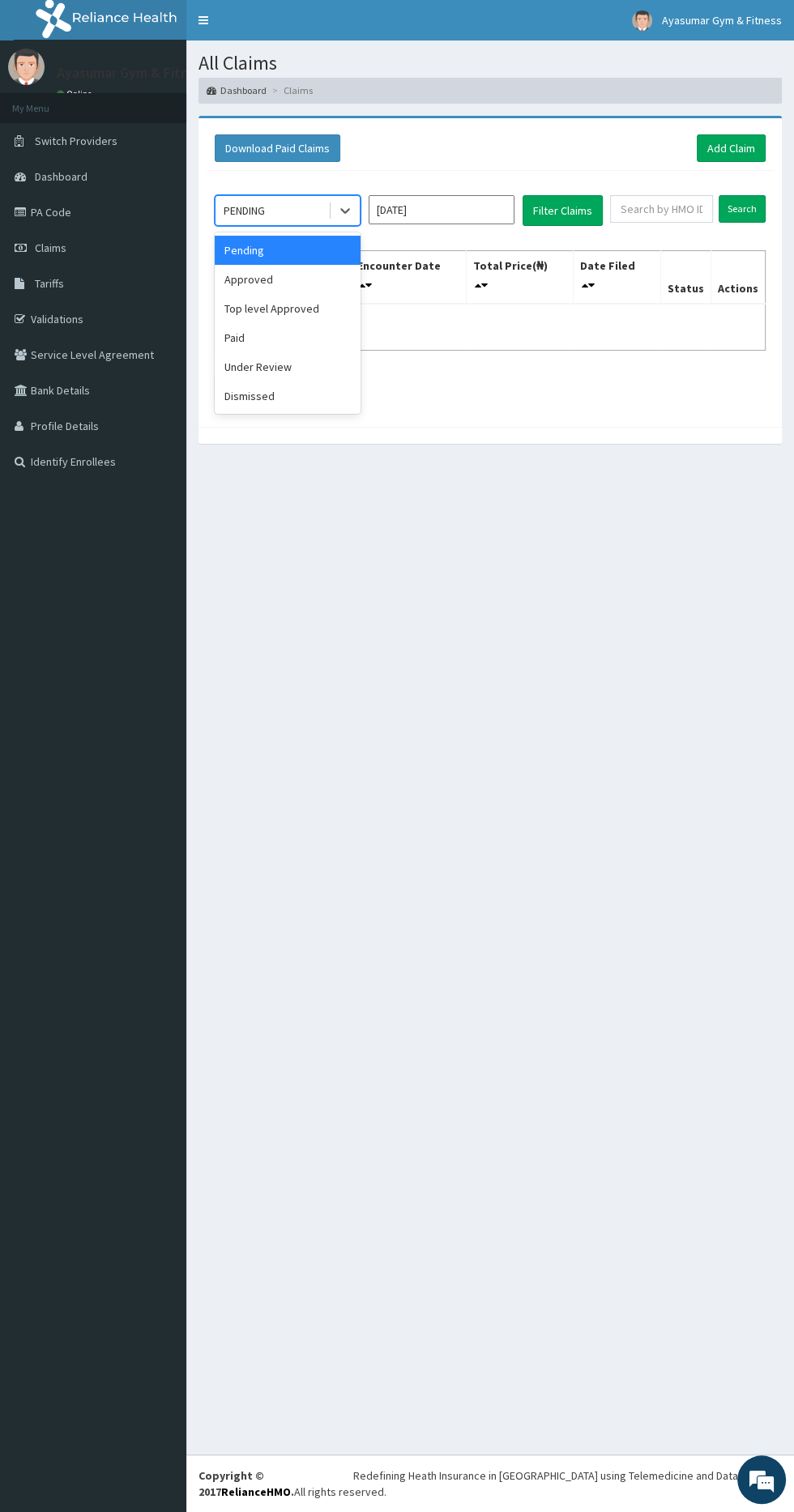
click at [292, 267] on div "Approved" at bounding box center [288, 280] width 146 height 29
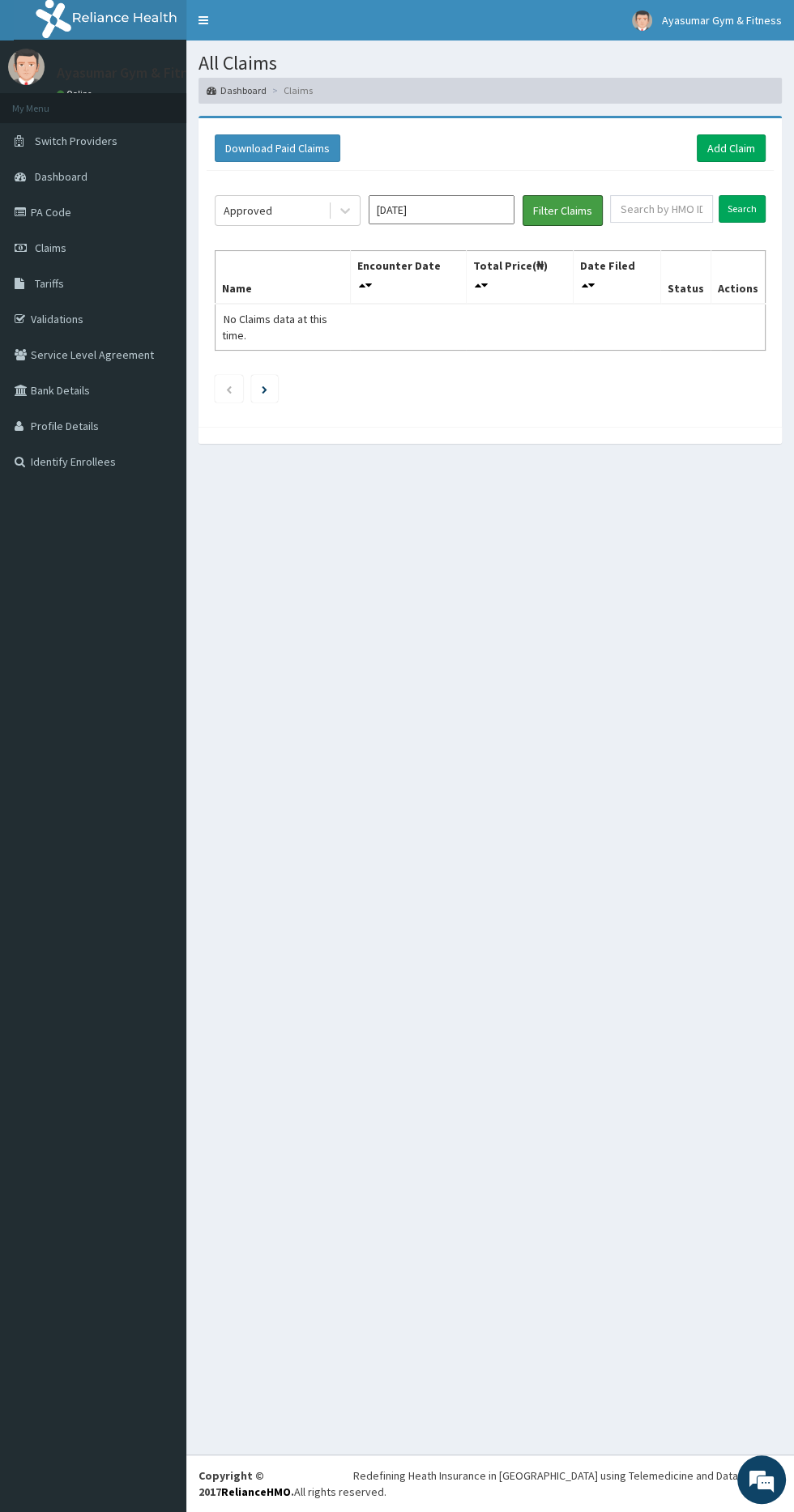
click at [575, 203] on button "Filter Claims" at bounding box center [563, 211] width 80 height 31
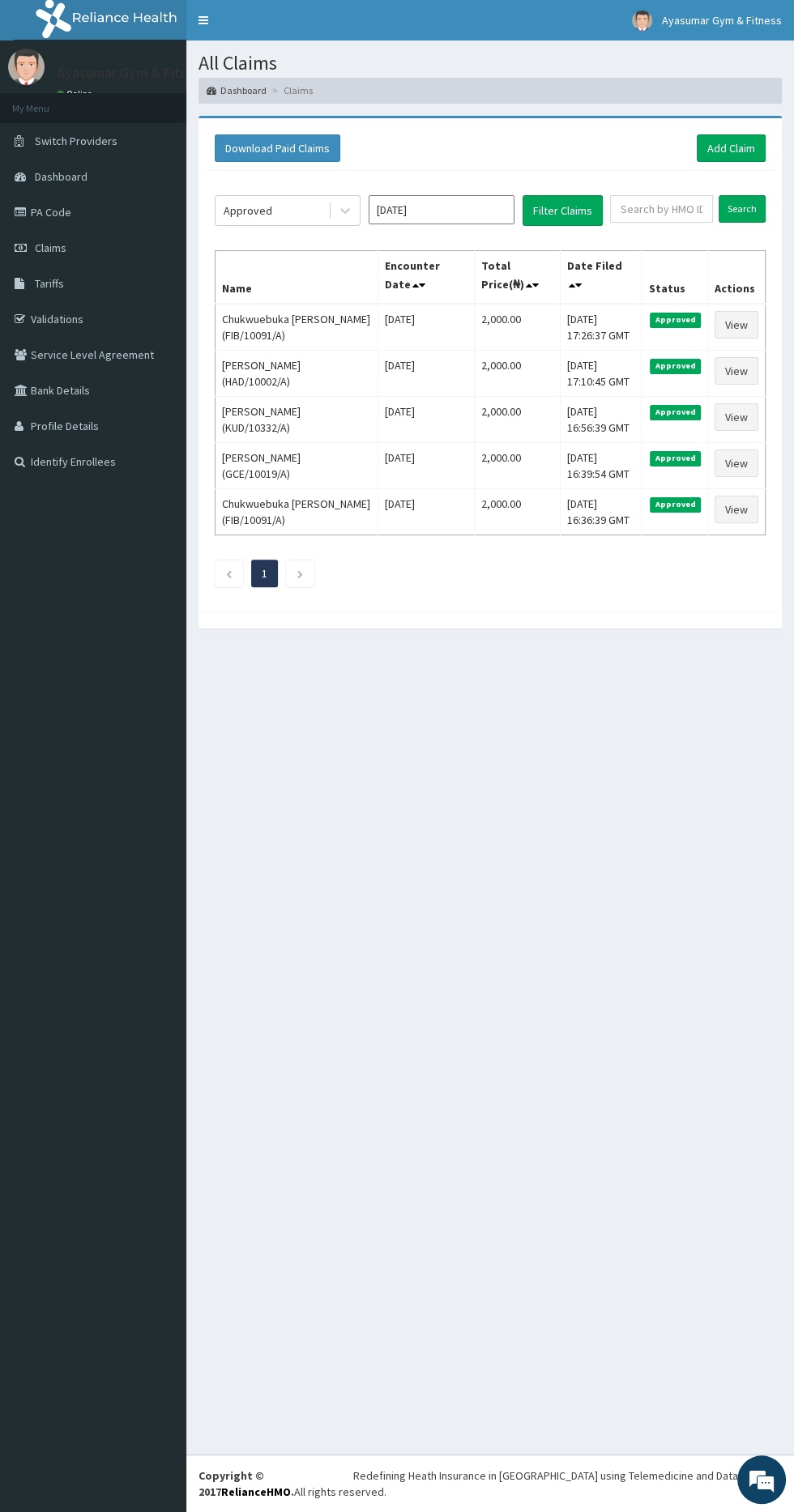
click at [23, 790] on aside "Ayasumar Gym & Fitness Online My Menu Switch Providers Dashboard PA Code Claims…" at bounding box center [93, 756] width 186 height 1512
